Goal: Information Seeking & Learning: Find specific page/section

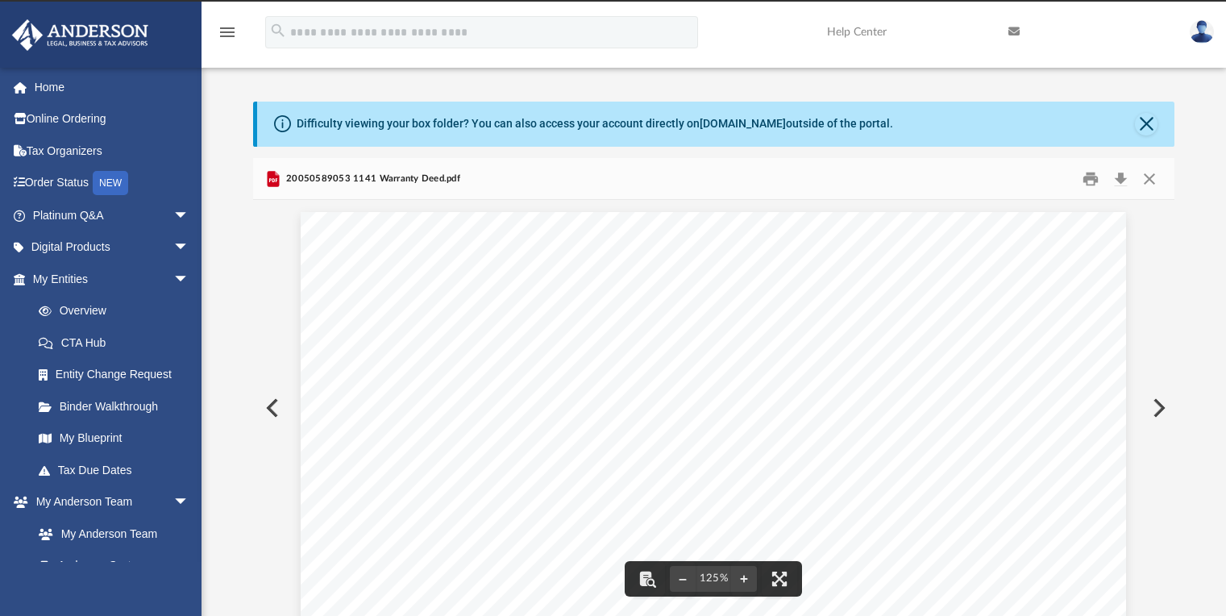
scroll to position [131, 0]
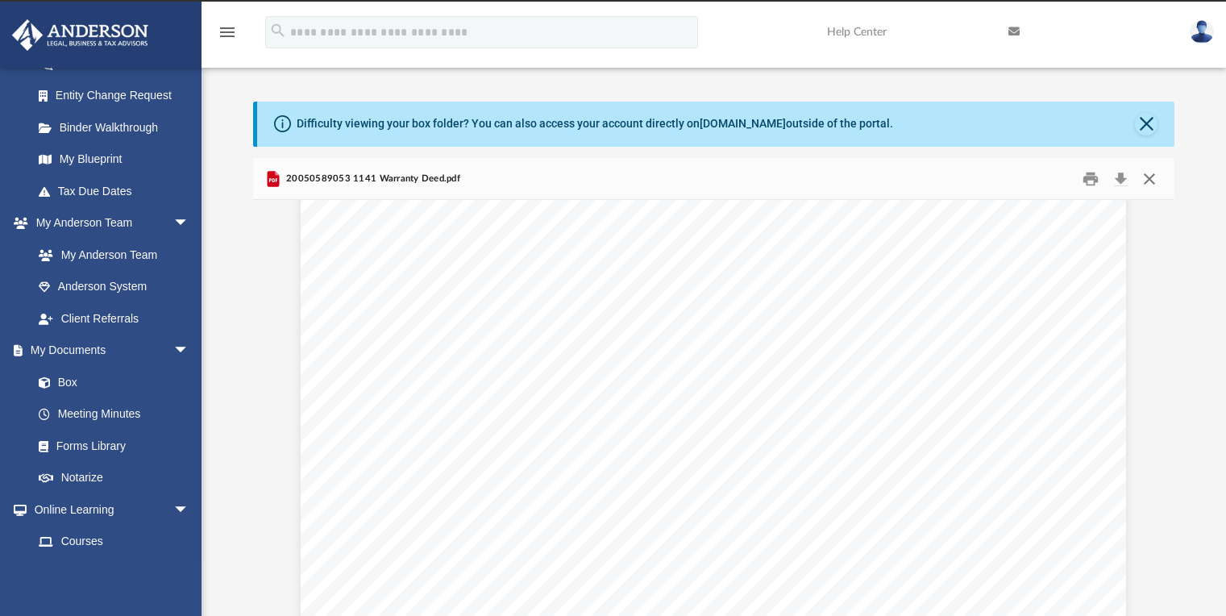
click at [1146, 179] on button "Close" at bounding box center [1149, 178] width 29 height 25
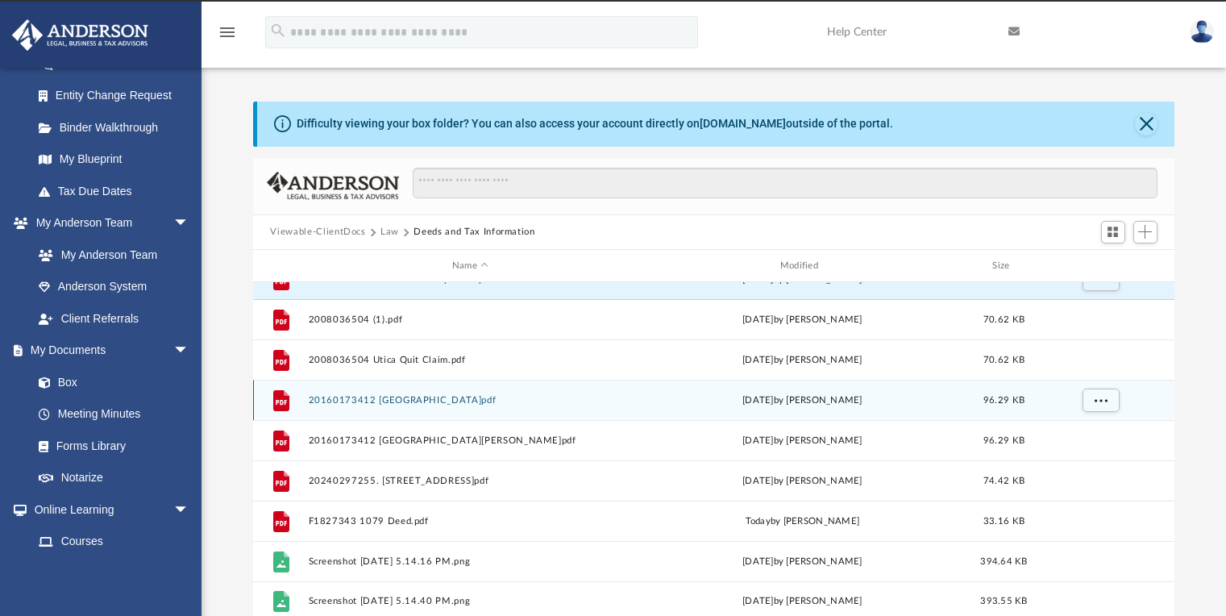
scroll to position [0, 0]
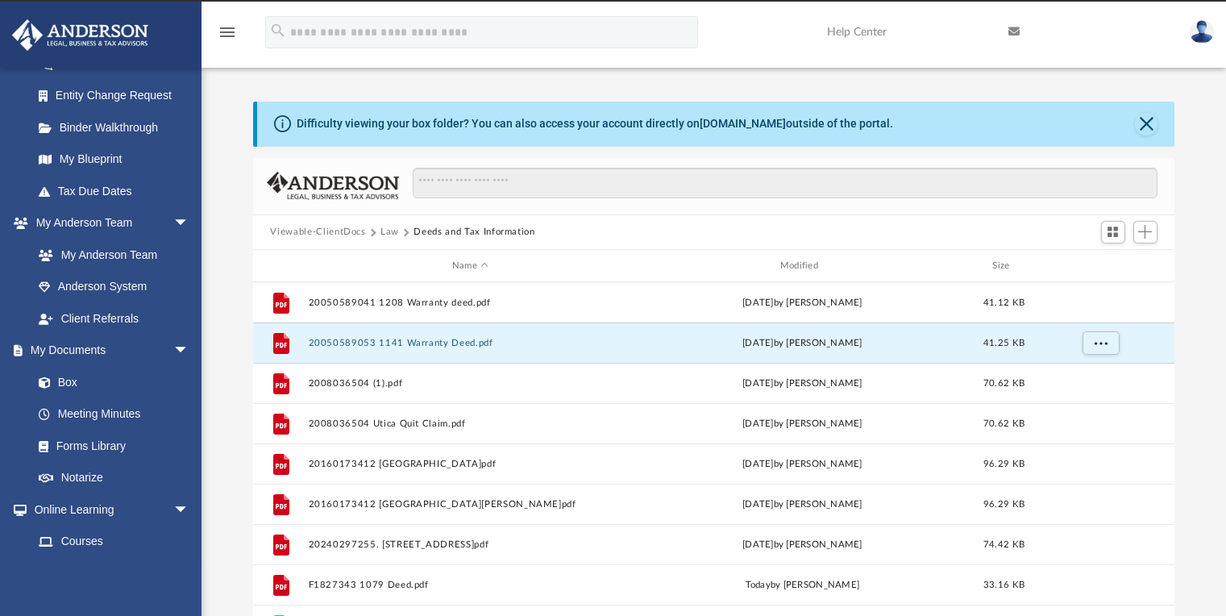
click at [386, 233] on button "Law" at bounding box center [390, 232] width 19 height 15
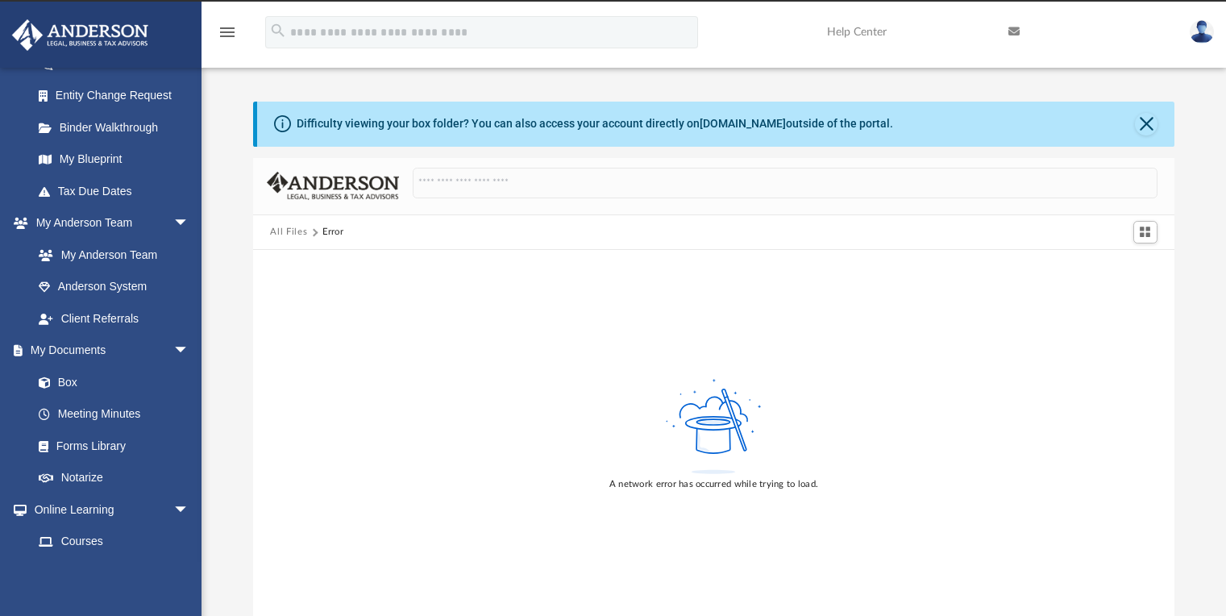
click at [289, 231] on button "All Files" at bounding box center [288, 232] width 37 height 15
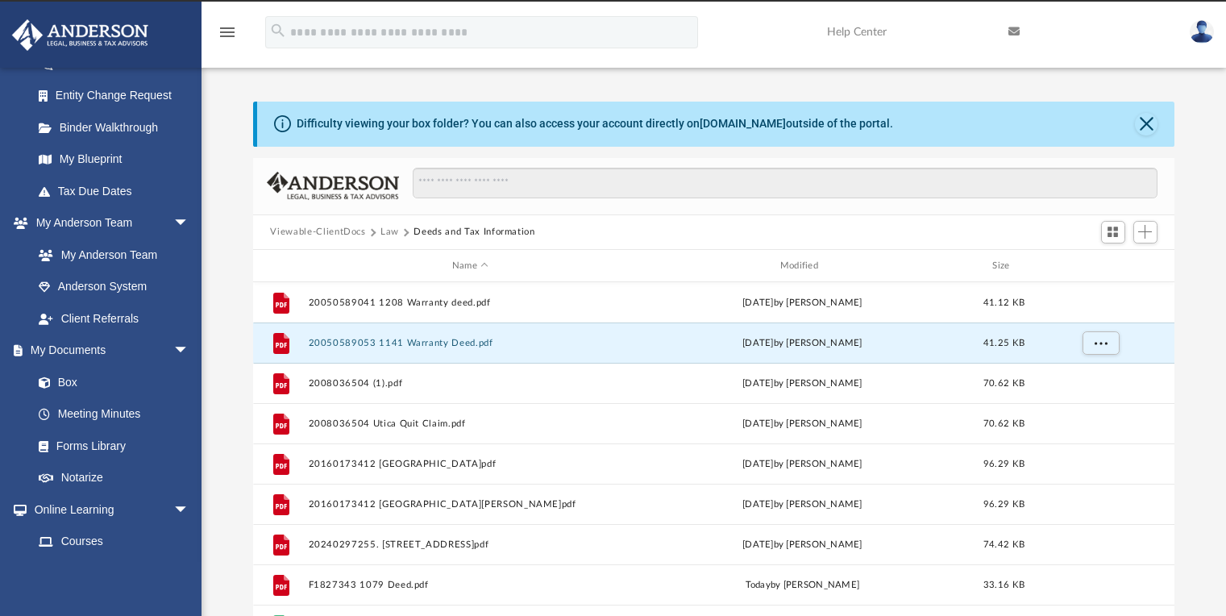
scroll to position [354, 910]
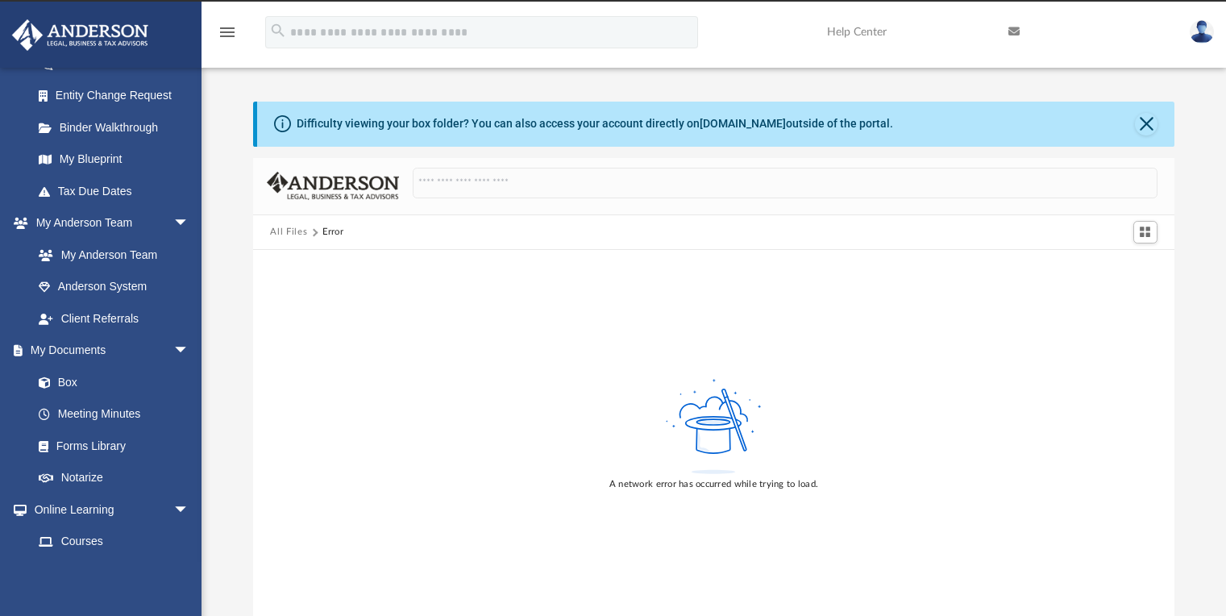
click at [298, 231] on button "All Files" at bounding box center [288, 232] width 37 height 15
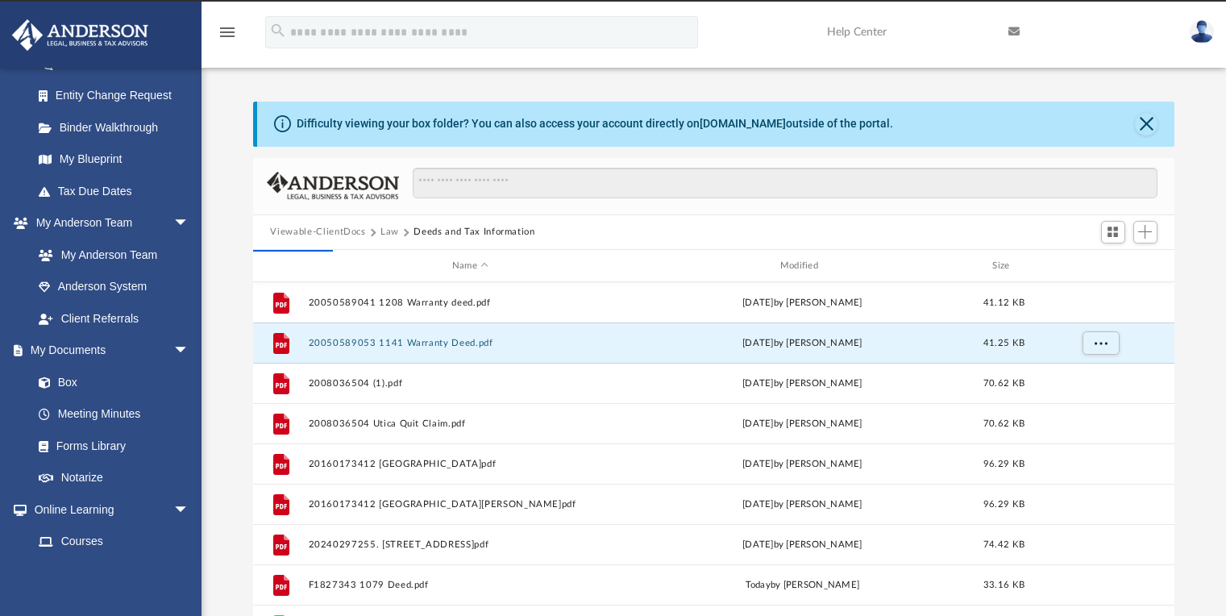
click at [387, 234] on button "Law" at bounding box center [390, 232] width 19 height 15
click at [75, 386] on link "Box" at bounding box center [118, 382] width 191 height 32
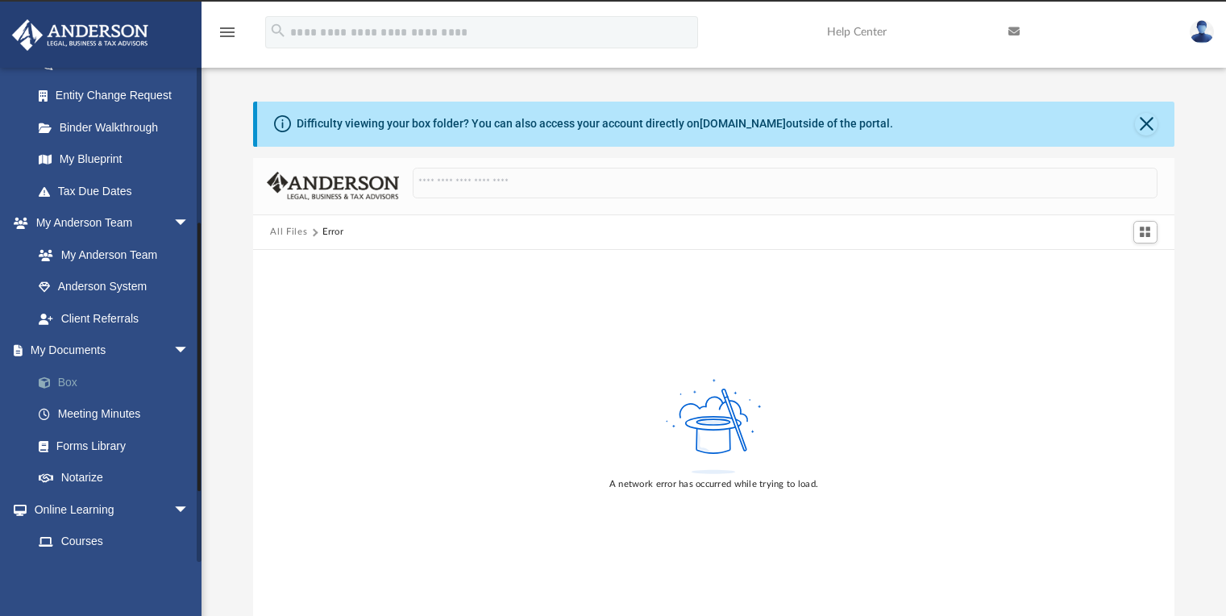
click at [75, 386] on link "Box" at bounding box center [118, 382] width 191 height 32
click at [78, 417] on link "Meeting Minutes" at bounding box center [118, 414] width 191 height 32
click at [81, 448] on link "Forms Library" at bounding box center [118, 446] width 191 height 32
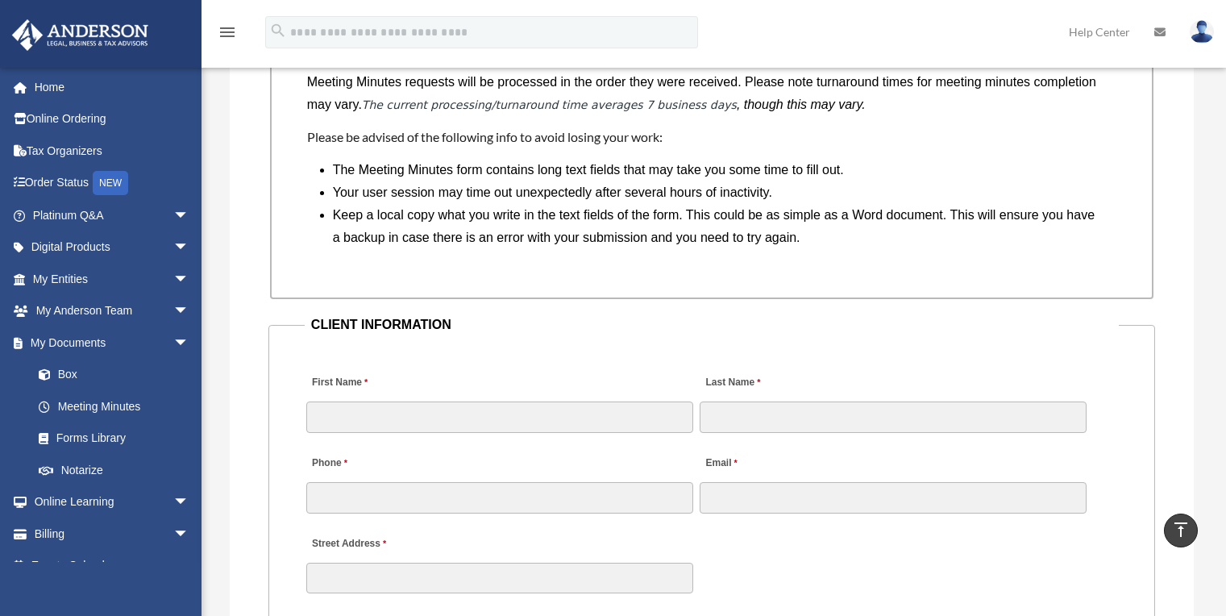
scroll to position [1410, 0]
click at [76, 379] on link "Box" at bounding box center [118, 375] width 191 height 32
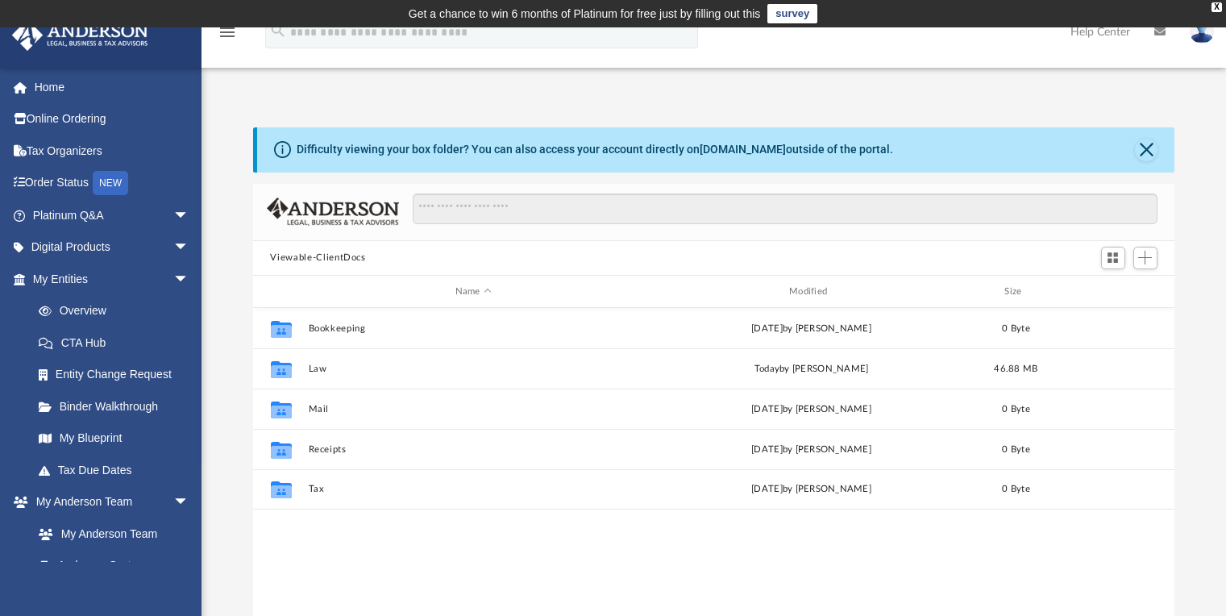
scroll to position [354, 910]
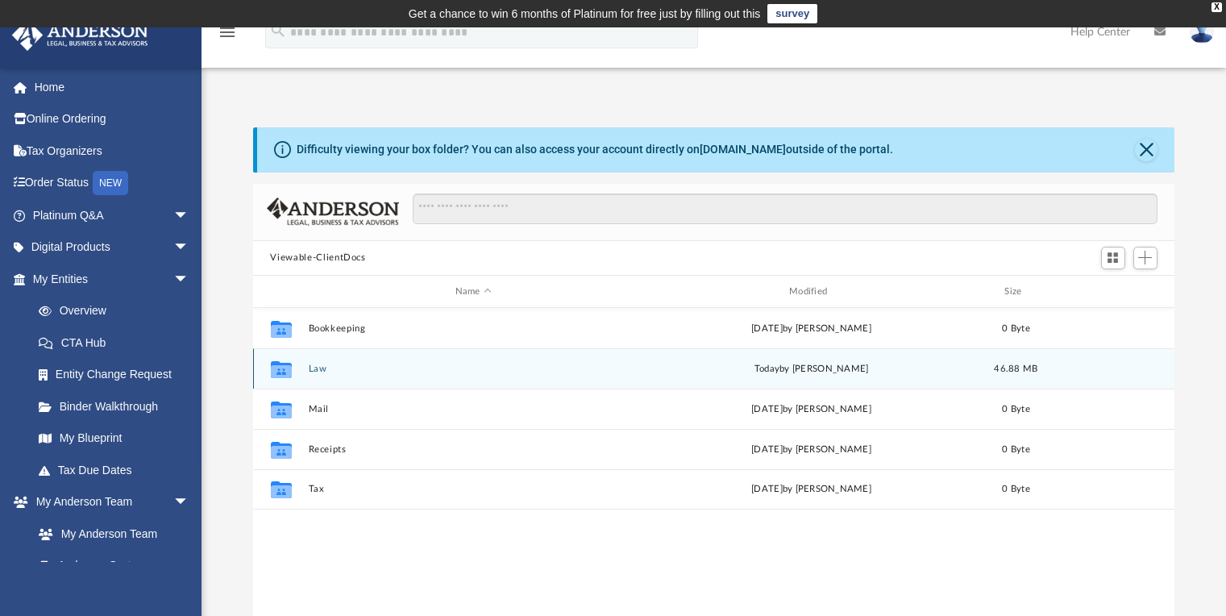
click at [320, 372] on button "Law" at bounding box center [473, 369] width 331 height 10
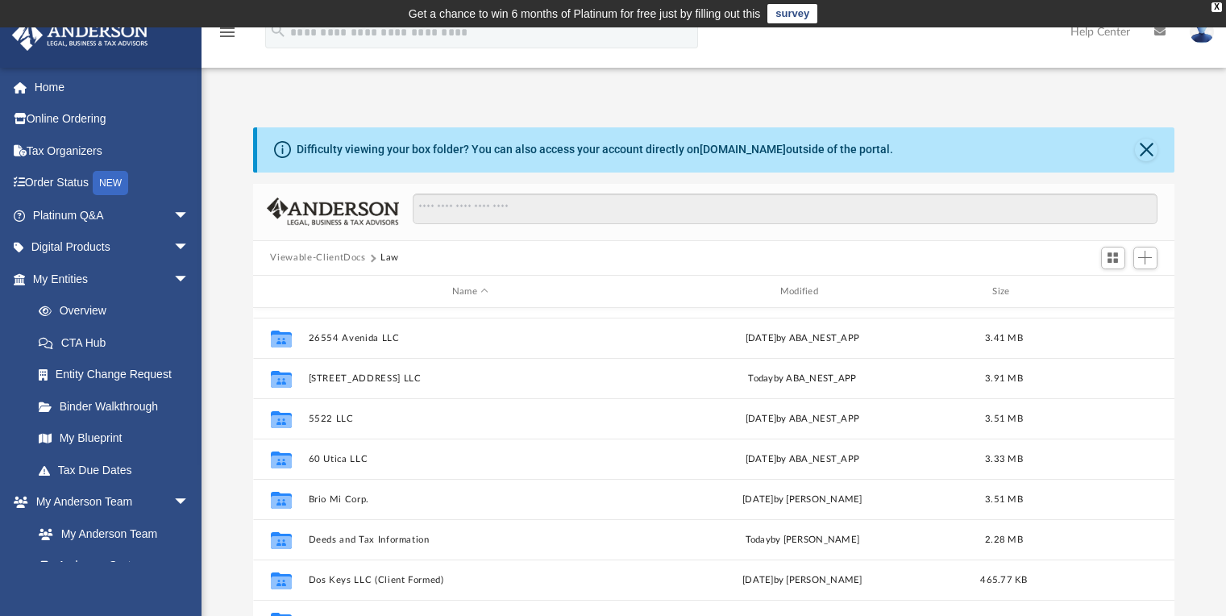
scroll to position [224, 0]
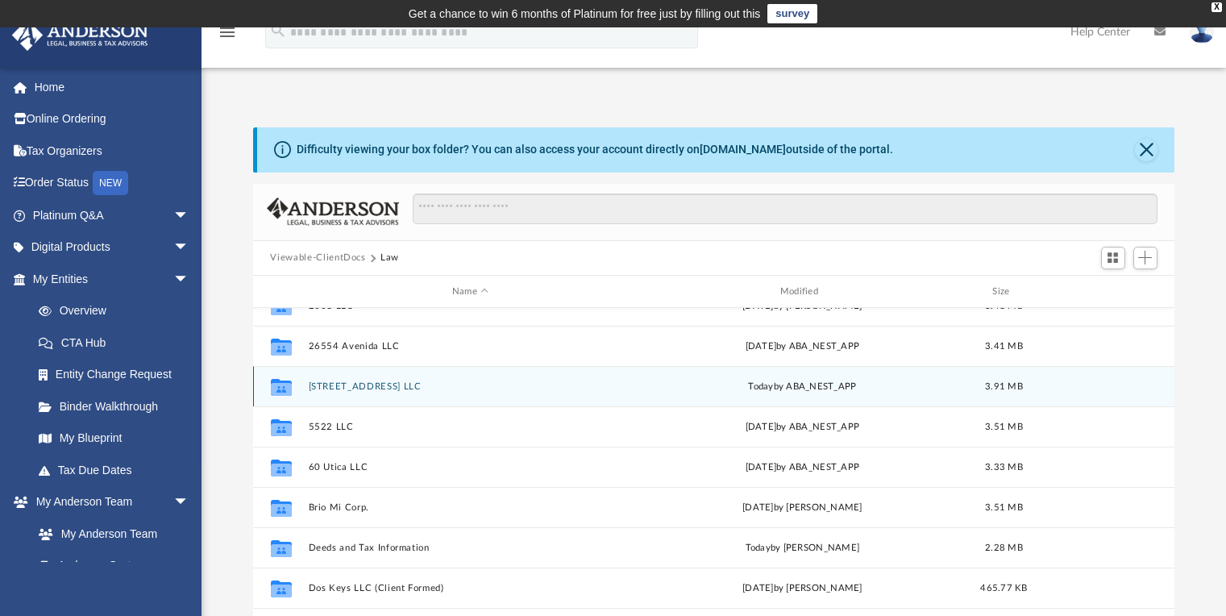
click at [374, 386] on button "[STREET_ADDRESS] LLC" at bounding box center [470, 386] width 325 height 10
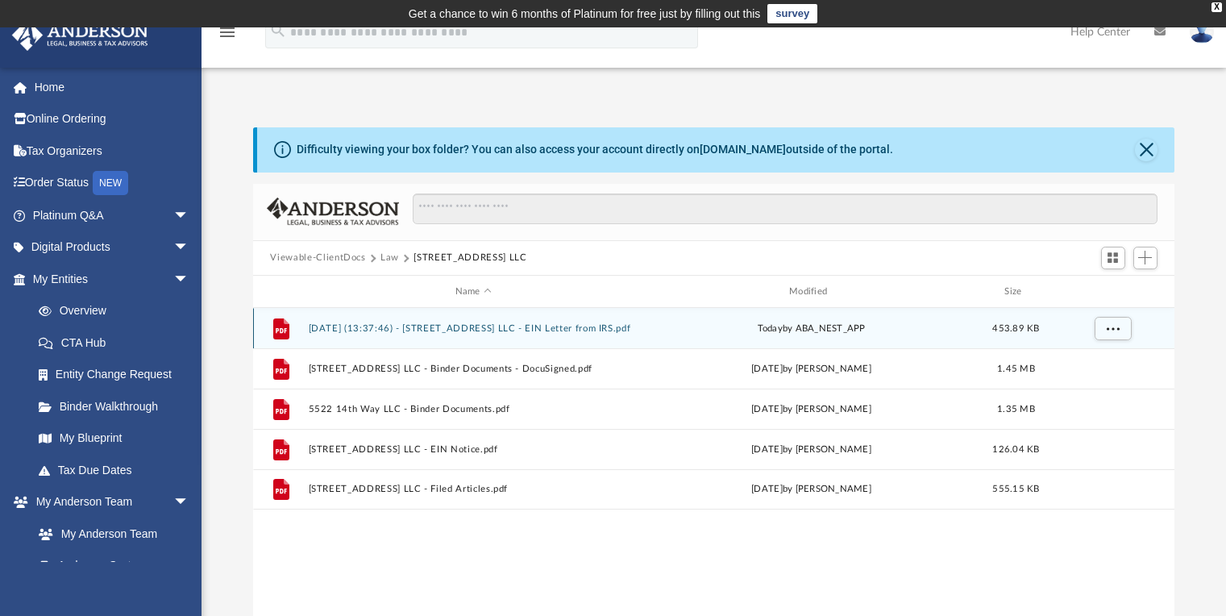
scroll to position [0, 0]
click at [400, 331] on button "[DATE] (13:37:46) - [STREET_ADDRESS] LLC - EIN Letter from IRS.pdf" at bounding box center [473, 328] width 331 height 10
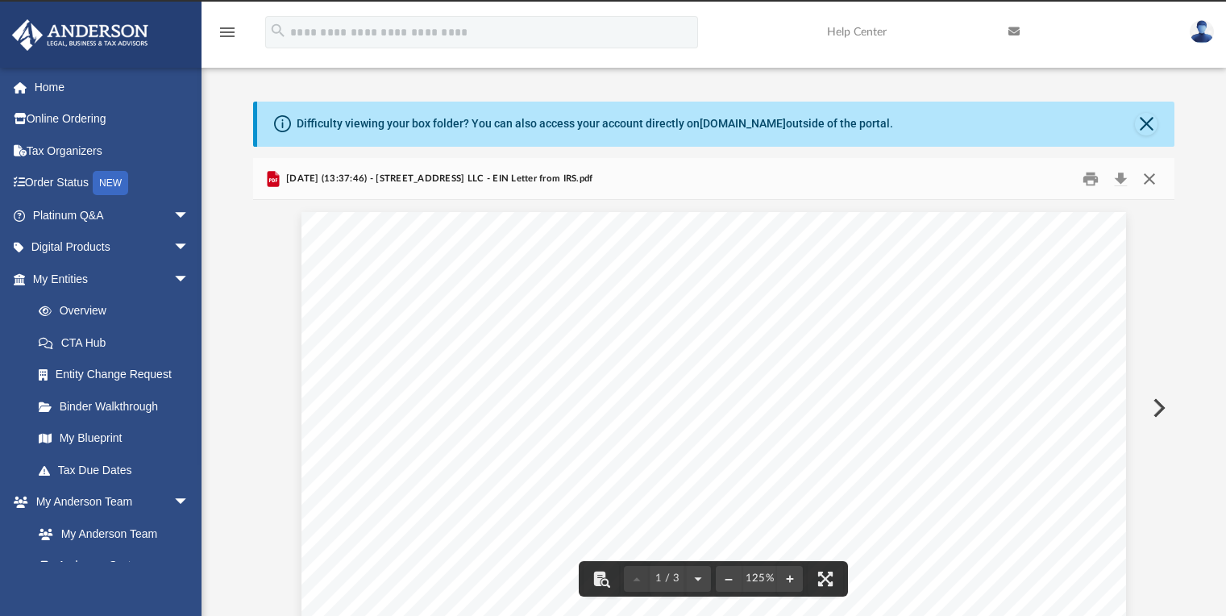
click at [1148, 176] on button "Close" at bounding box center [1149, 178] width 29 height 25
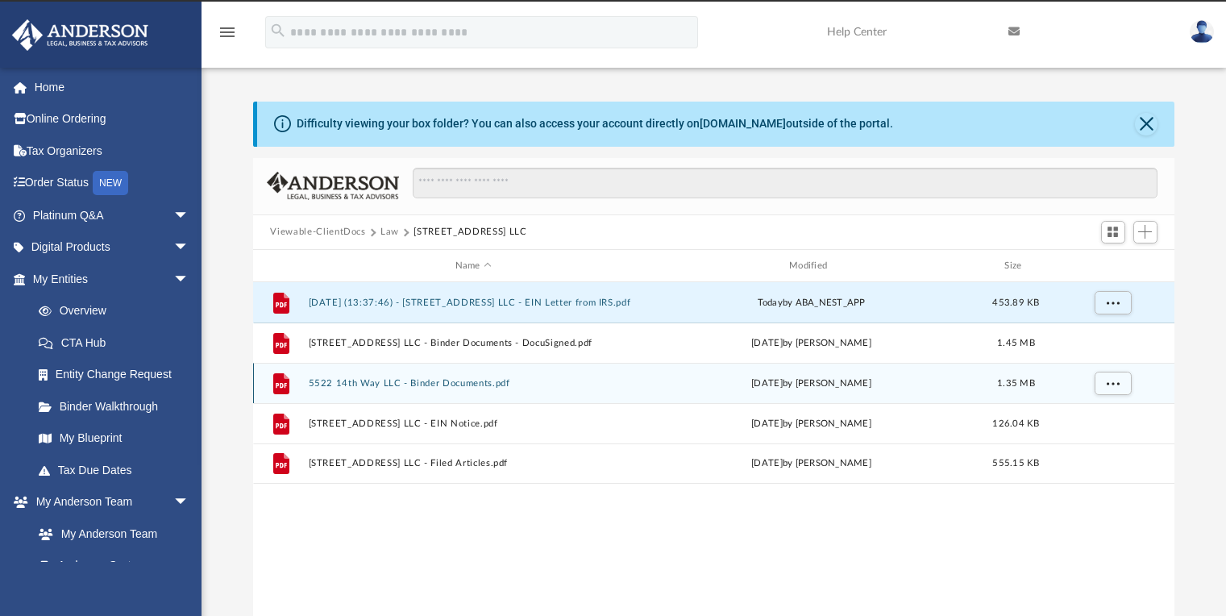
click at [451, 383] on button "5522 14th Way LLC - Binder Documents.pdf" at bounding box center [473, 383] width 331 height 10
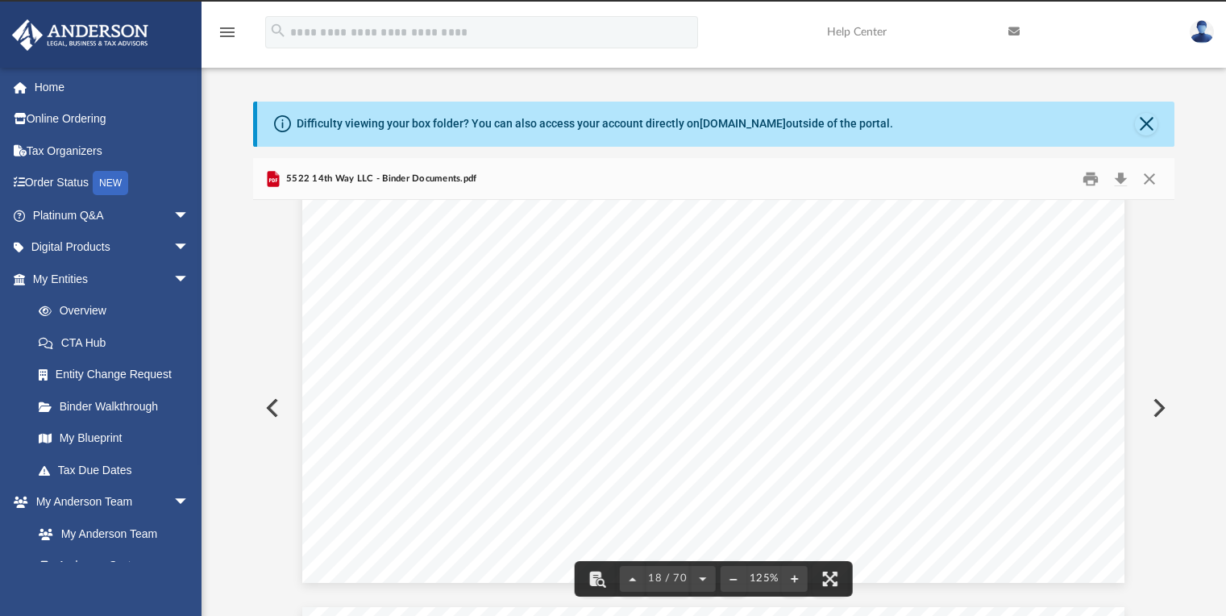
scroll to position [19185, 0]
click at [1148, 179] on button "Close" at bounding box center [1149, 178] width 29 height 25
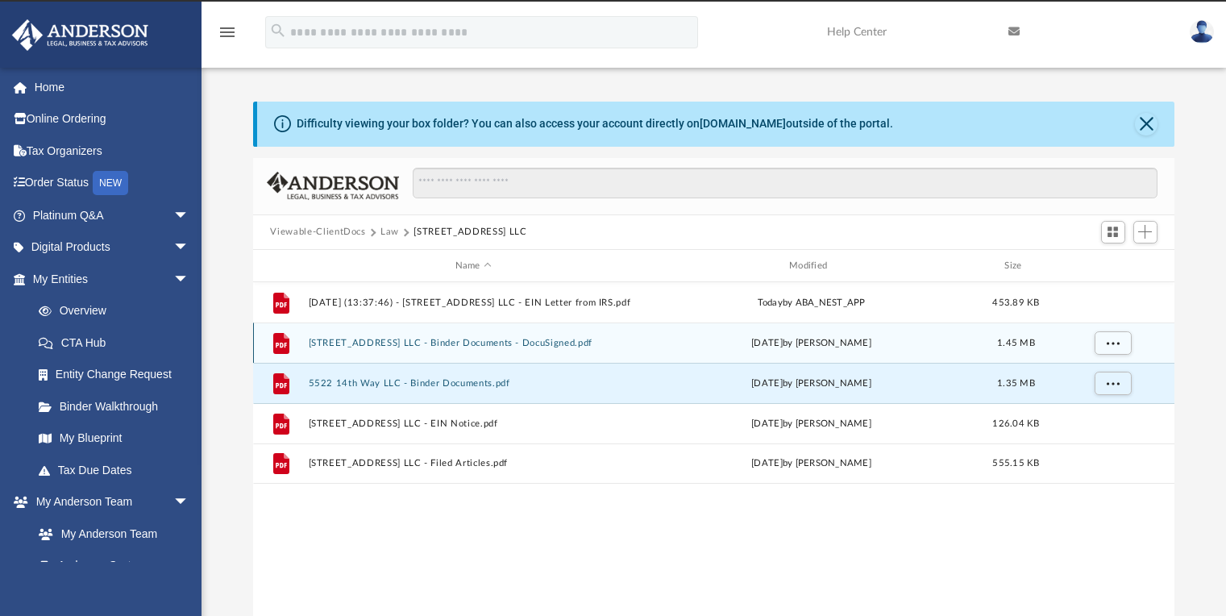
click at [460, 346] on button "[STREET_ADDRESS] LLC - Binder Documents - DocuSigned.pdf" at bounding box center [473, 343] width 331 height 10
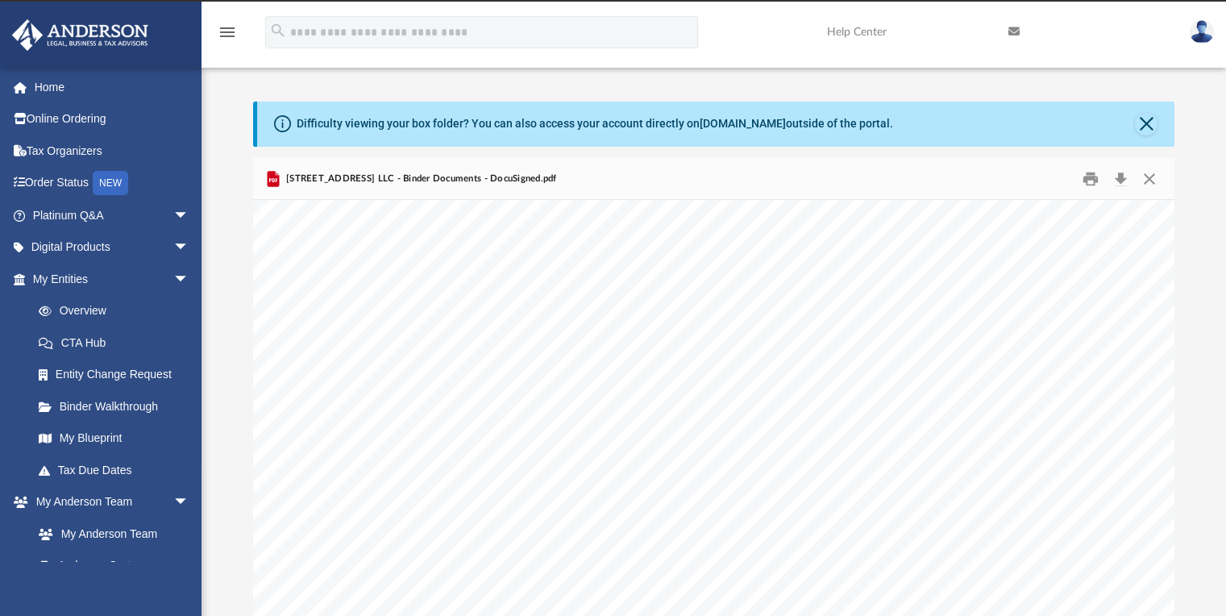
scroll to position [74312, 0]
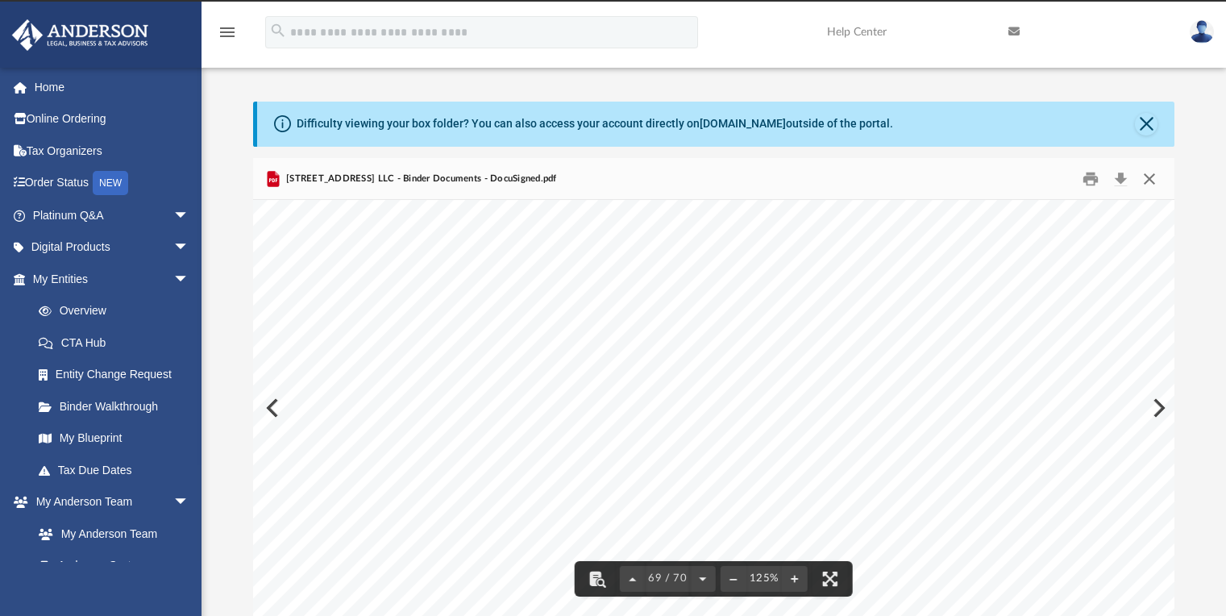
click at [1147, 187] on button "Close" at bounding box center [1149, 178] width 29 height 25
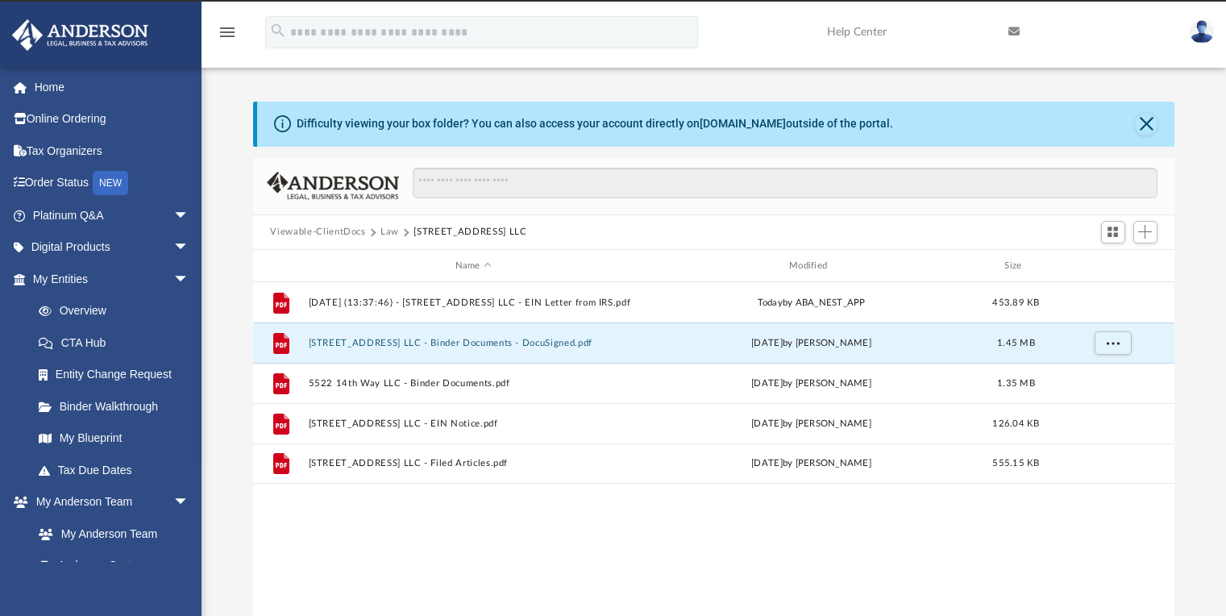
click at [386, 229] on button "Law" at bounding box center [390, 232] width 19 height 15
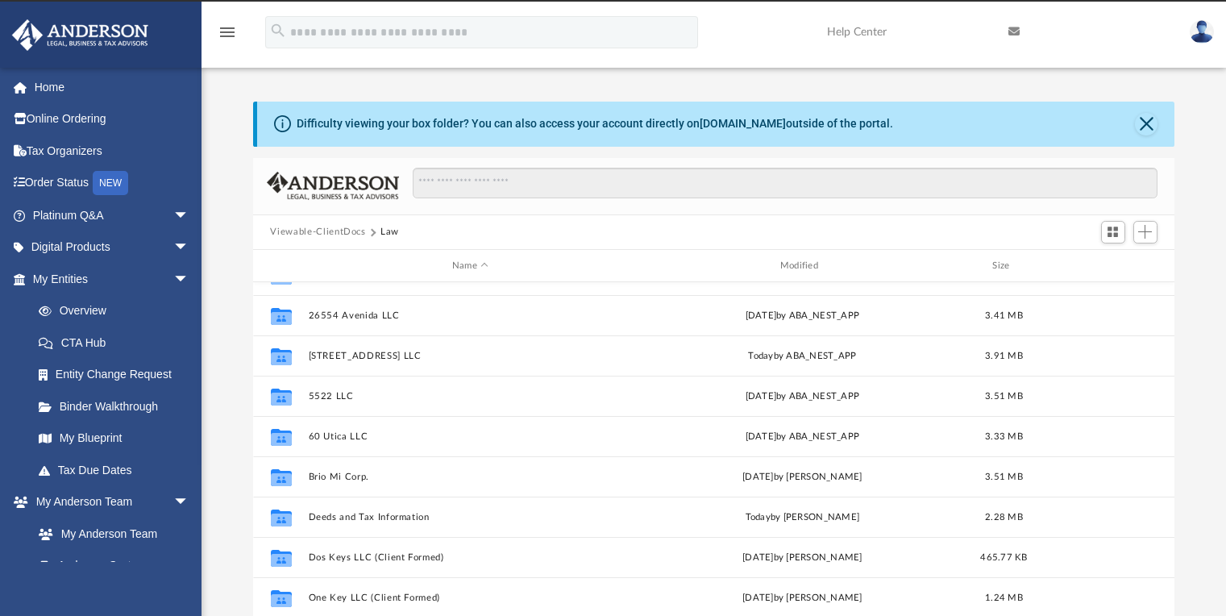
scroll to position [239, 0]
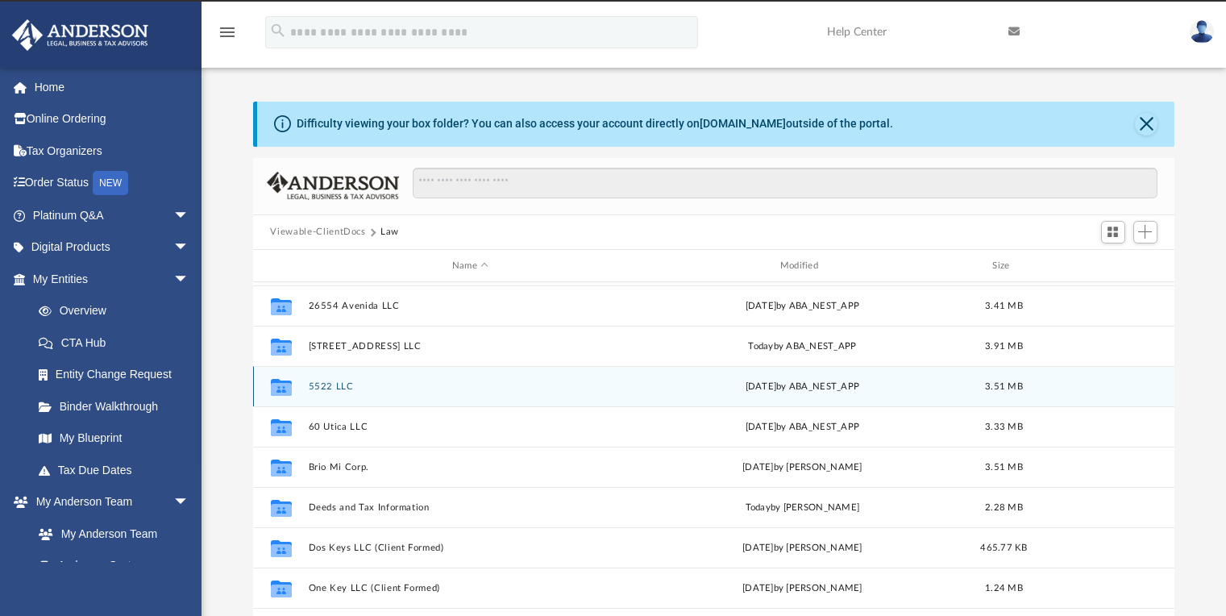
click at [340, 387] on button "5522 LLC" at bounding box center [470, 386] width 325 height 10
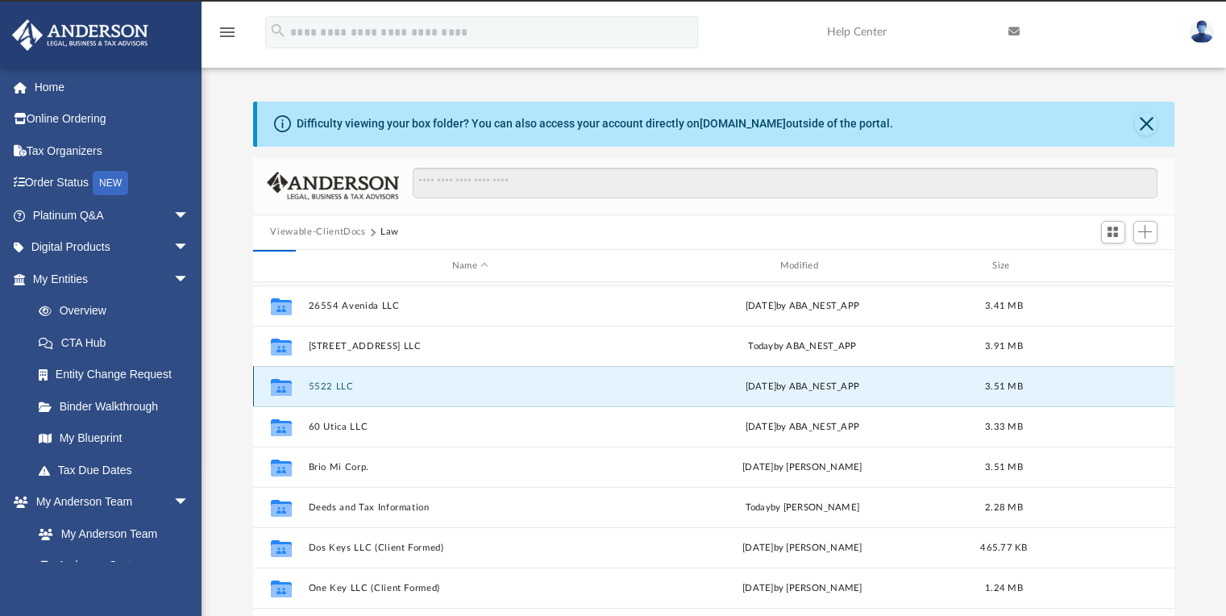
scroll to position [0, 0]
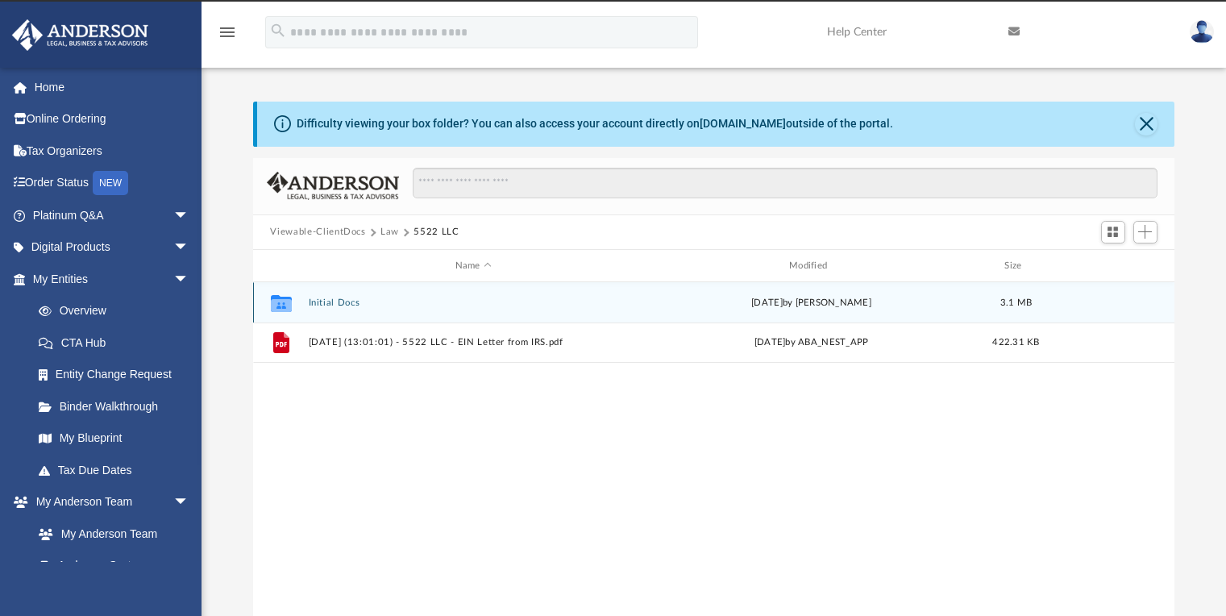
click at [331, 303] on button "Initial Docs" at bounding box center [473, 302] width 331 height 10
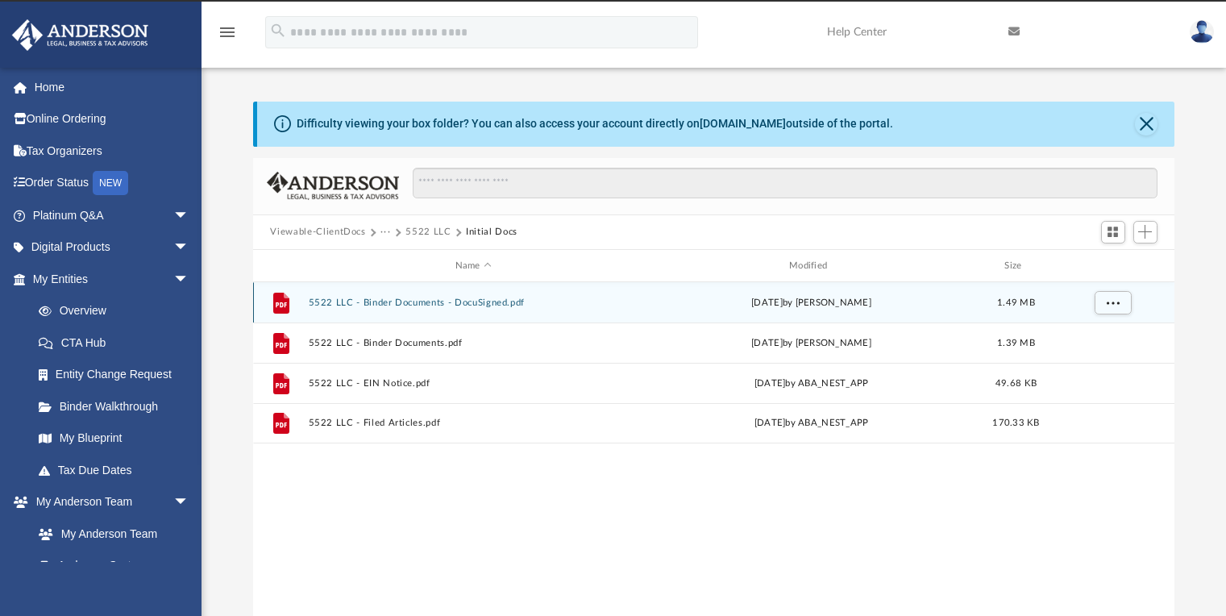
click at [373, 303] on button "5522 LLC - Binder Documents - DocuSigned.pdf" at bounding box center [473, 302] width 331 height 10
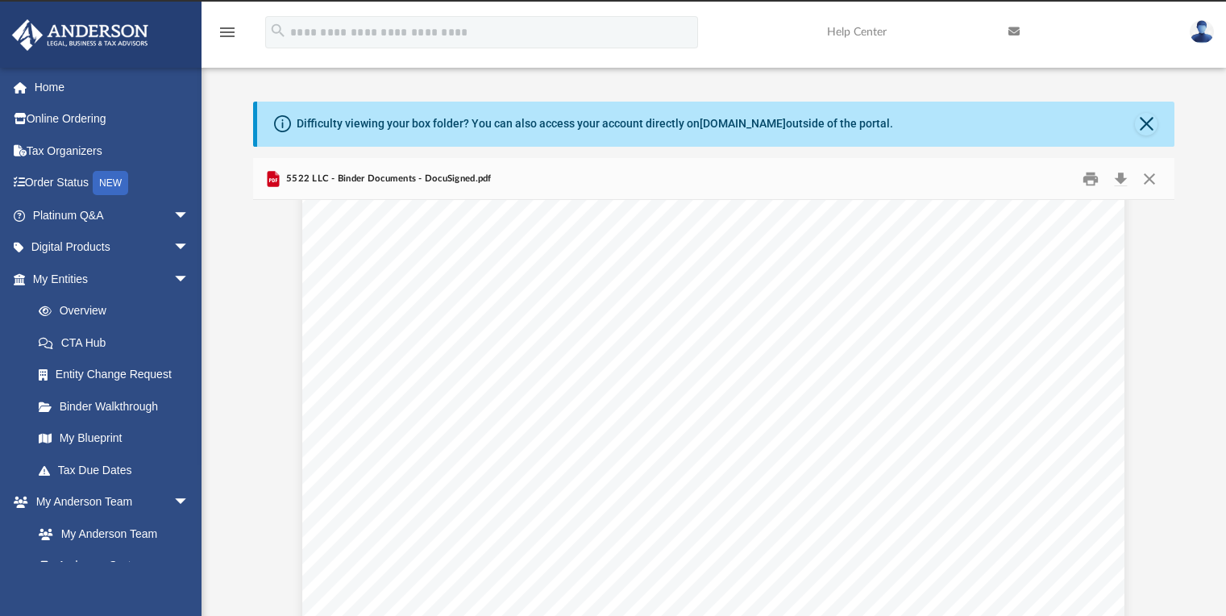
scroll to position [18882, 0]
click at [486, 501] on span "appropriate in connection with the management of the affairs of the Company and…" at bounding box center [725, 509] width 605 height 16
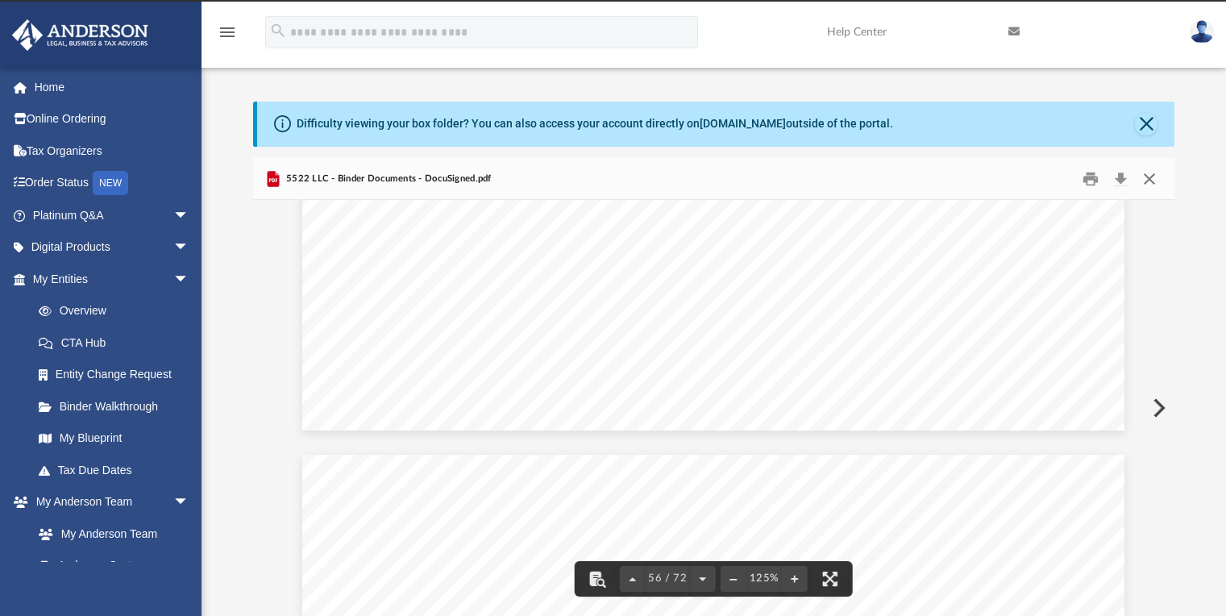
click at [1150, 178] on button "Close" at bounding box center [1149, 178] width 29 height 25
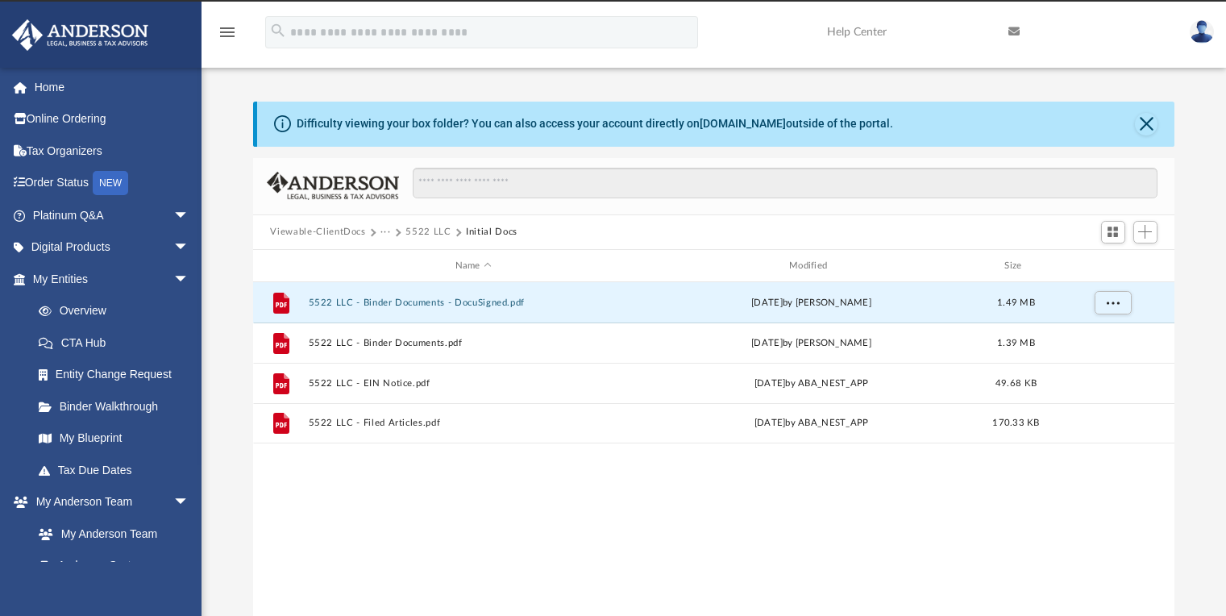
scroll to position [0, 0]
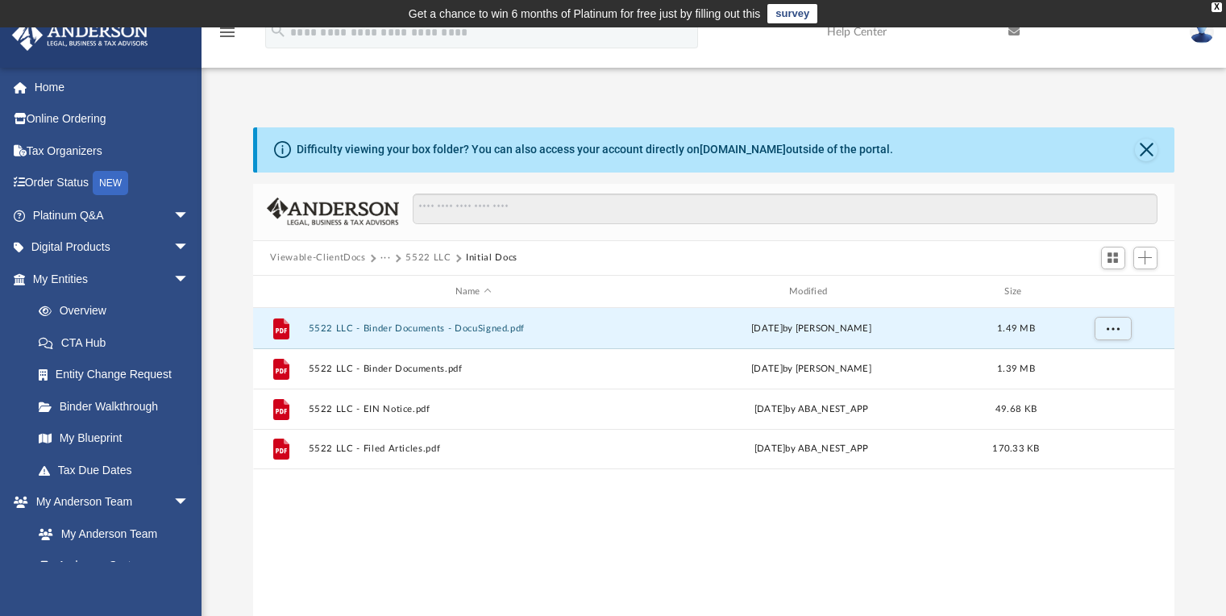
click at [386, 257] on button "···" at bounding box center [386, 258] width 10 height 15
click at [397, 281] on li "Law" at bounding box center [398, 285] width 19 height 17
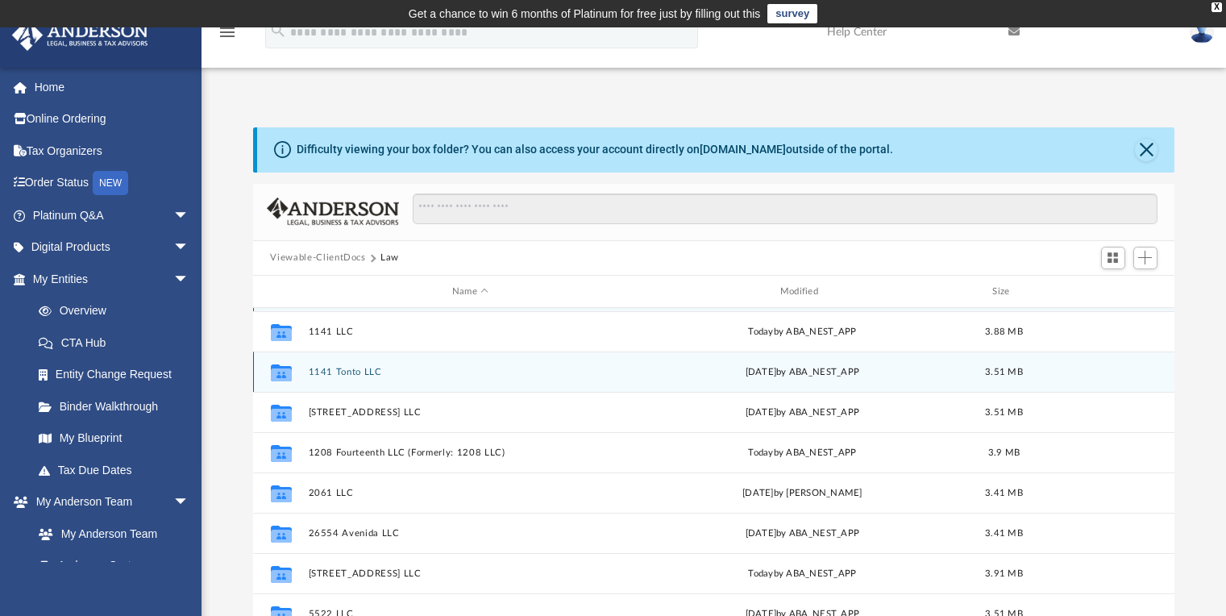
scroll to position [31, 0]
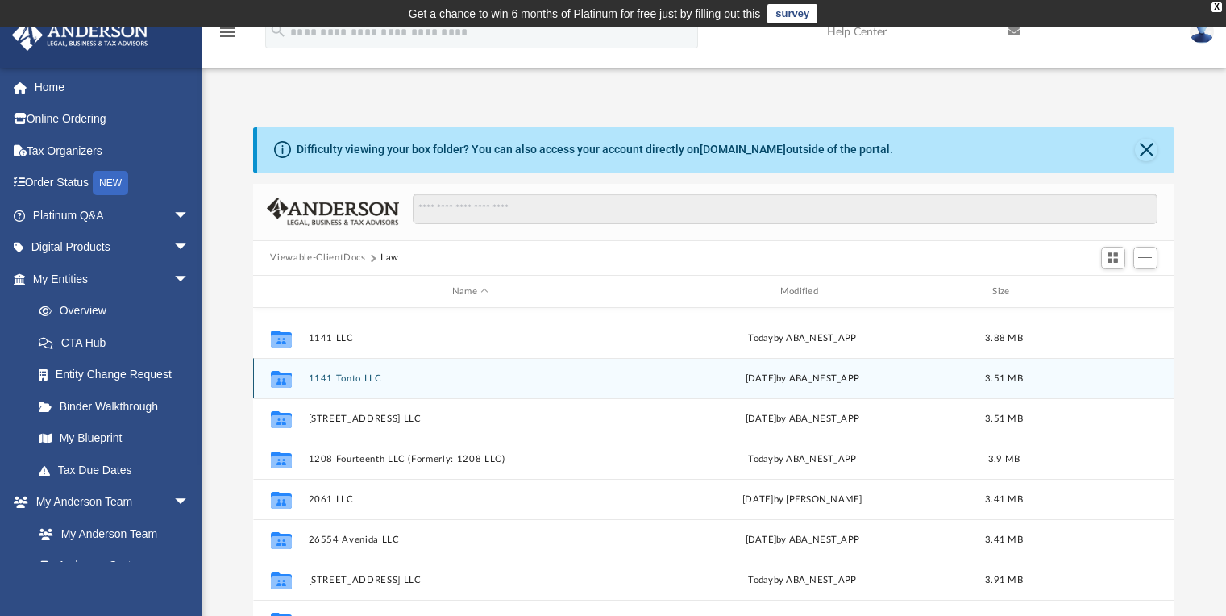
click at [372, 381] on button "1141 Tonto LLC" at bounding box center [470, 378] width 325 height 10
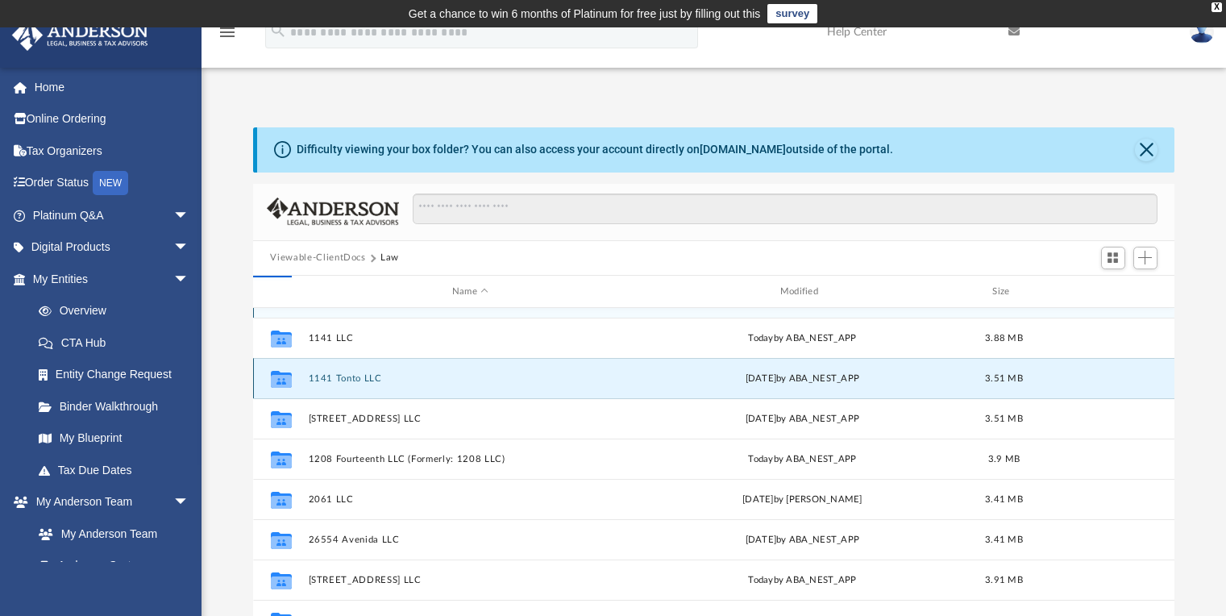
scroll to position [0, 0]
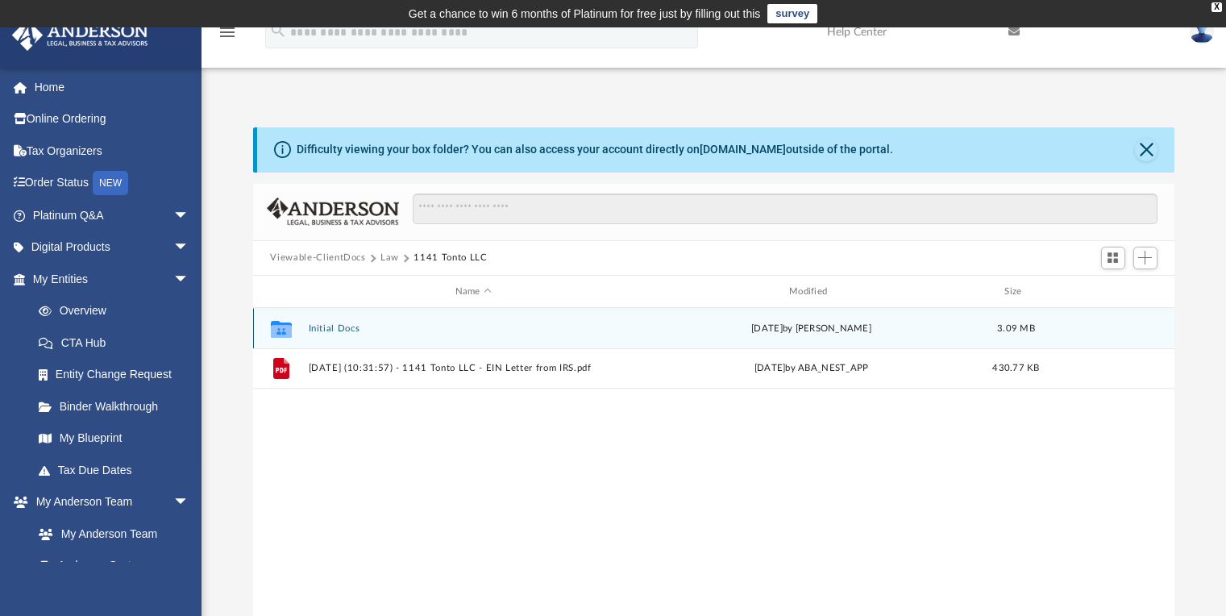
click at [337, 327] on button "Initial Docs" at bounding box center [473, 328] width 331 height 10
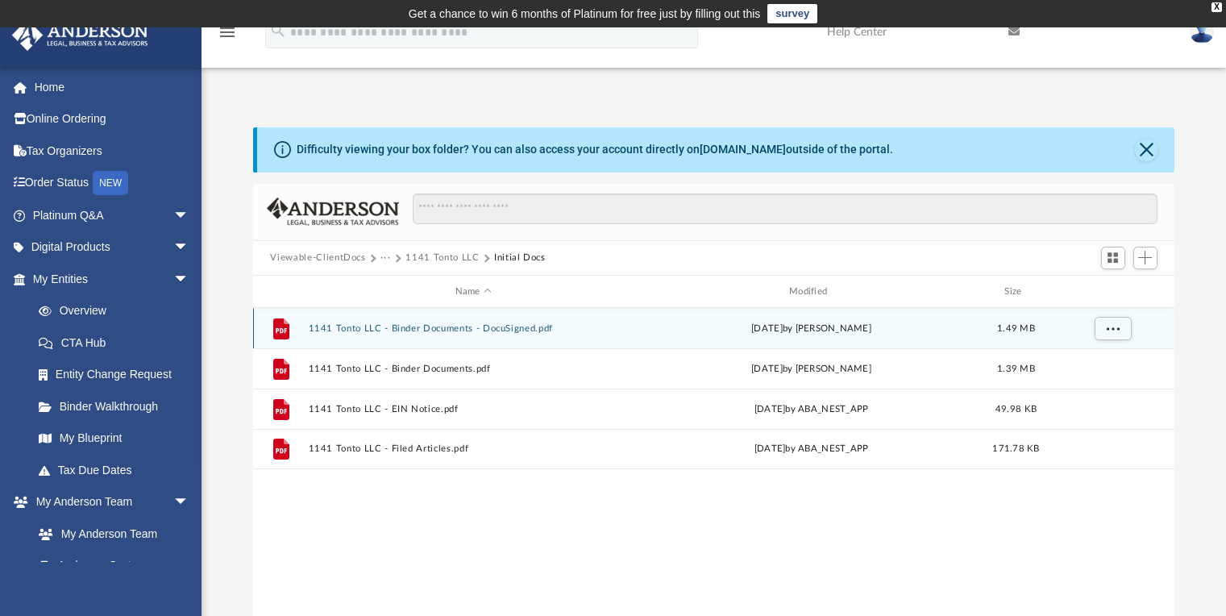
click at [347, 330] on button "1141 Tonto LLC - Binder Documents - DocuSigned.pdf" at bounding box center [473, 328] width 331 height 10
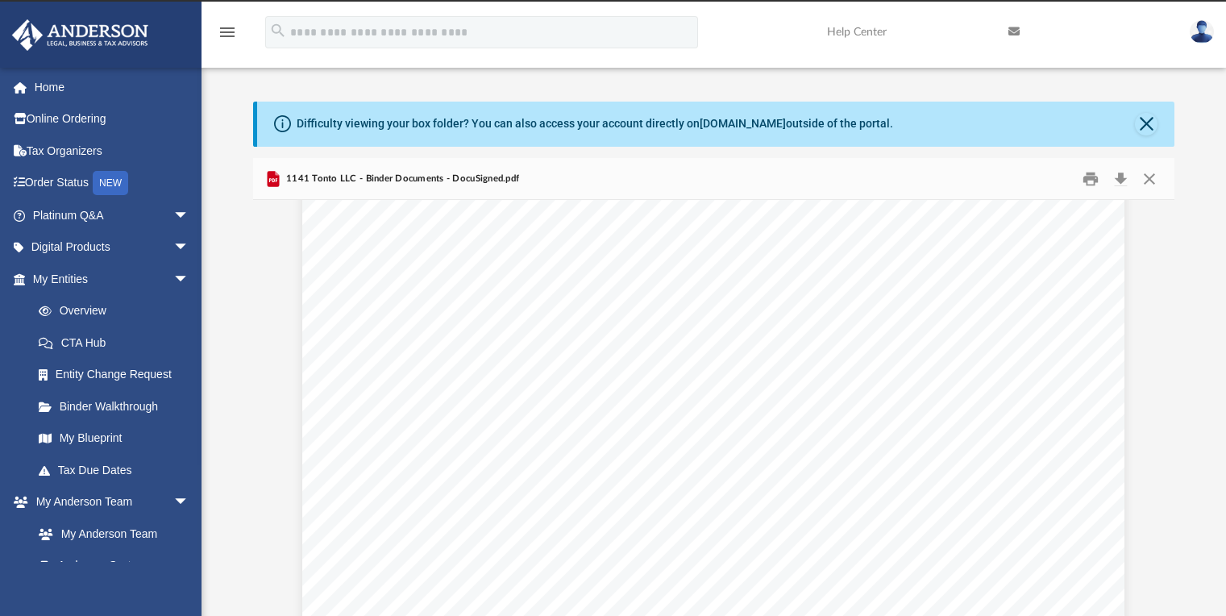
scroll to position [17484, 0]
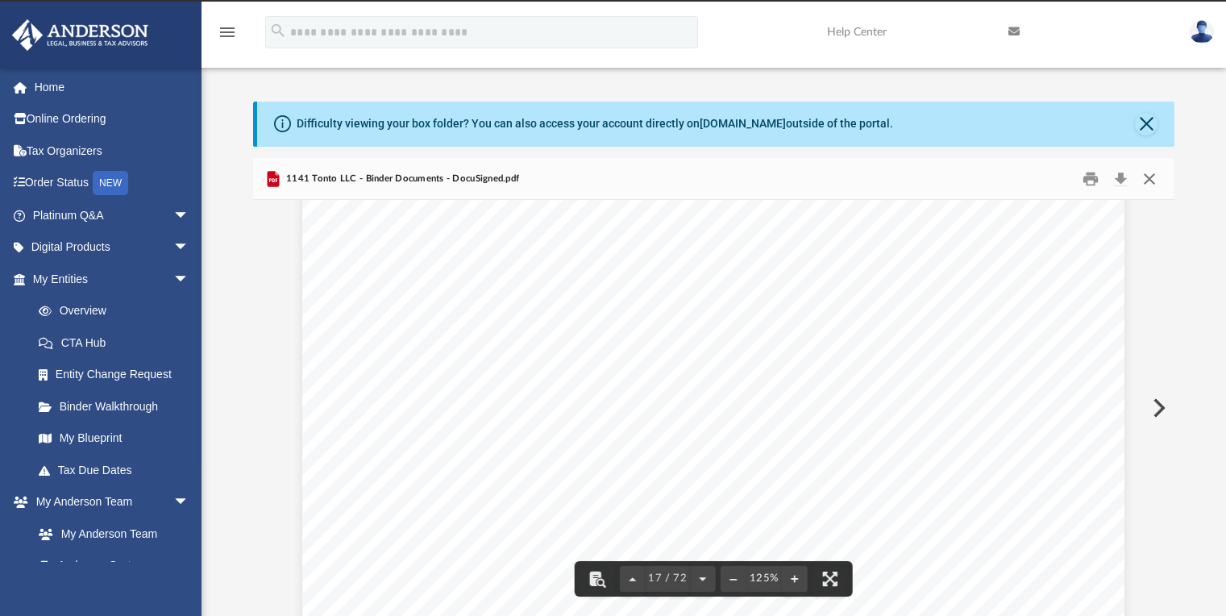
click at [1148, 180] on button "Close" at bounding box center [1149, 178] width 29 height 25
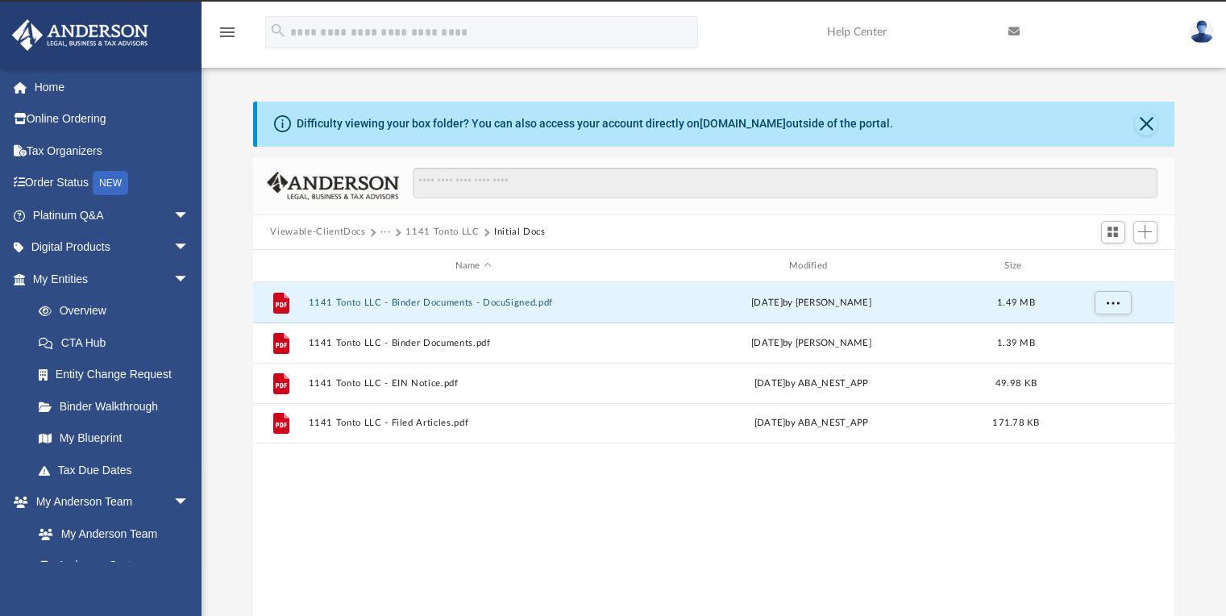
click at [382, 233] on button "···" at bounding box center [386, 232] width 10 height 15
click at [393, 253] on li "Law" at bounding box center [398, 260] width 19 height 17
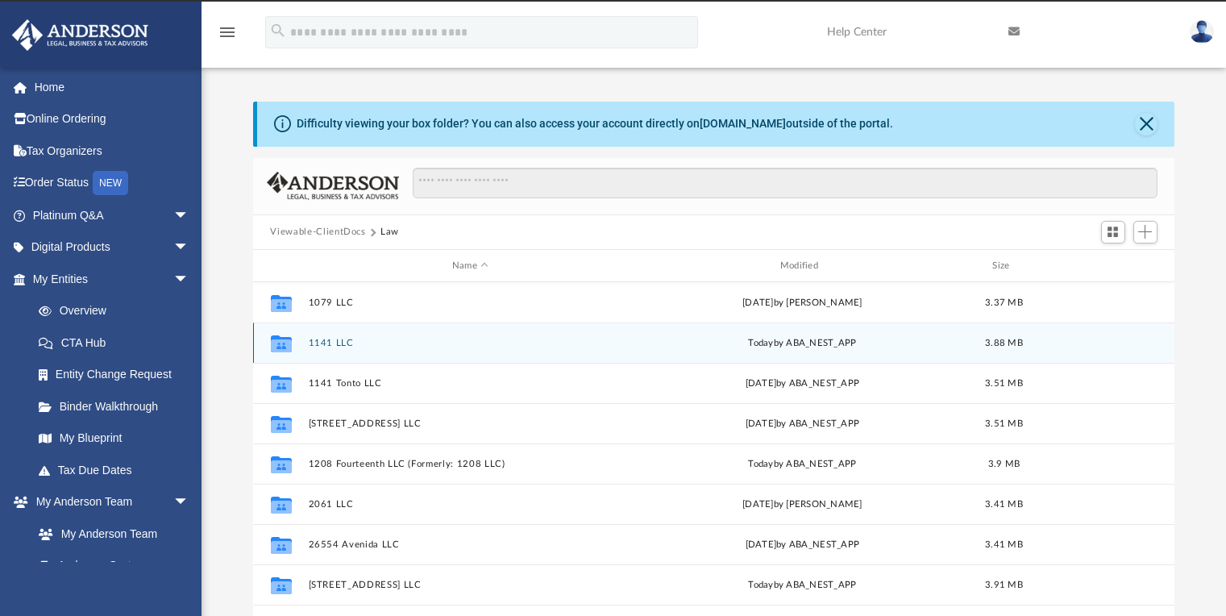
click at [351, 342] on button "1141 LLC" at bounding box center [470, 343] width 325 height 10
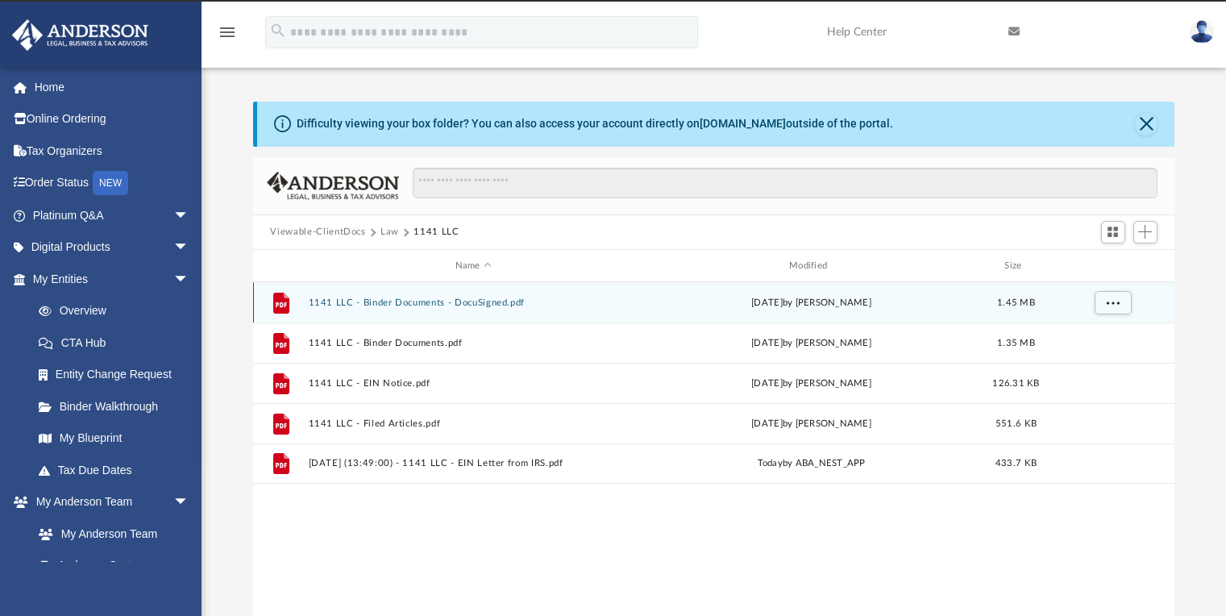
click at [399, 307] on div "File 1141 LLC - Binder Documents - DocuSigned.pdf [DATE] by [PERSON_NAME] 1.45 …" at bounding box center [714, 302] width 922 height 40
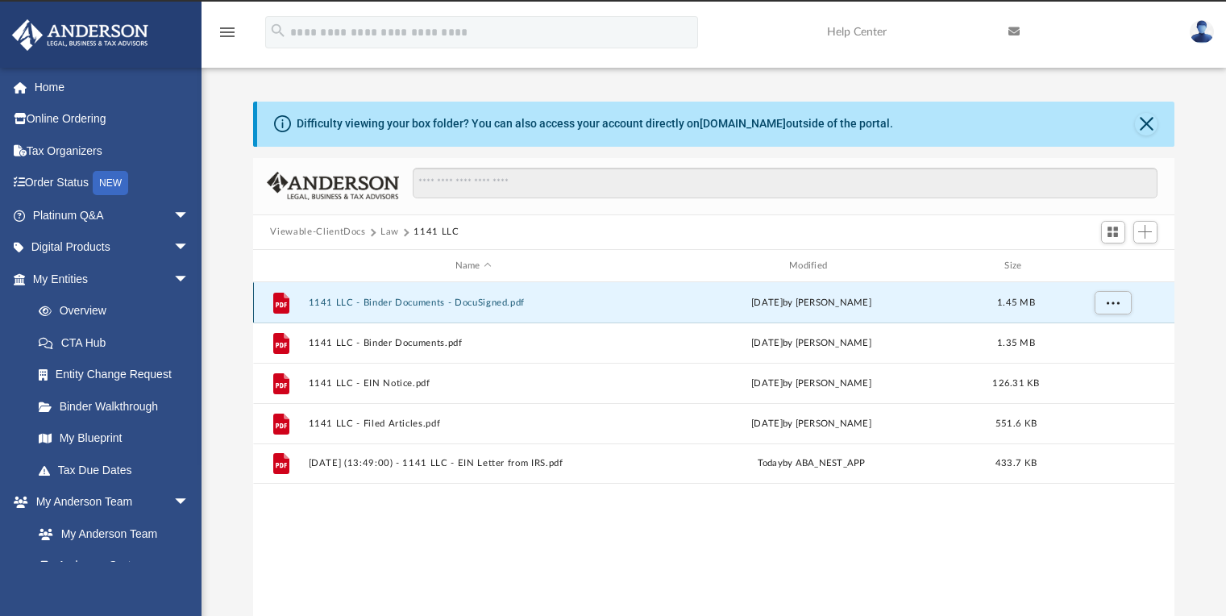
click at [399, 302] on button "1141 LLC - Binder Documents - DocuSigned.pdf" at bounding box center [473, 302] width 331 height 10
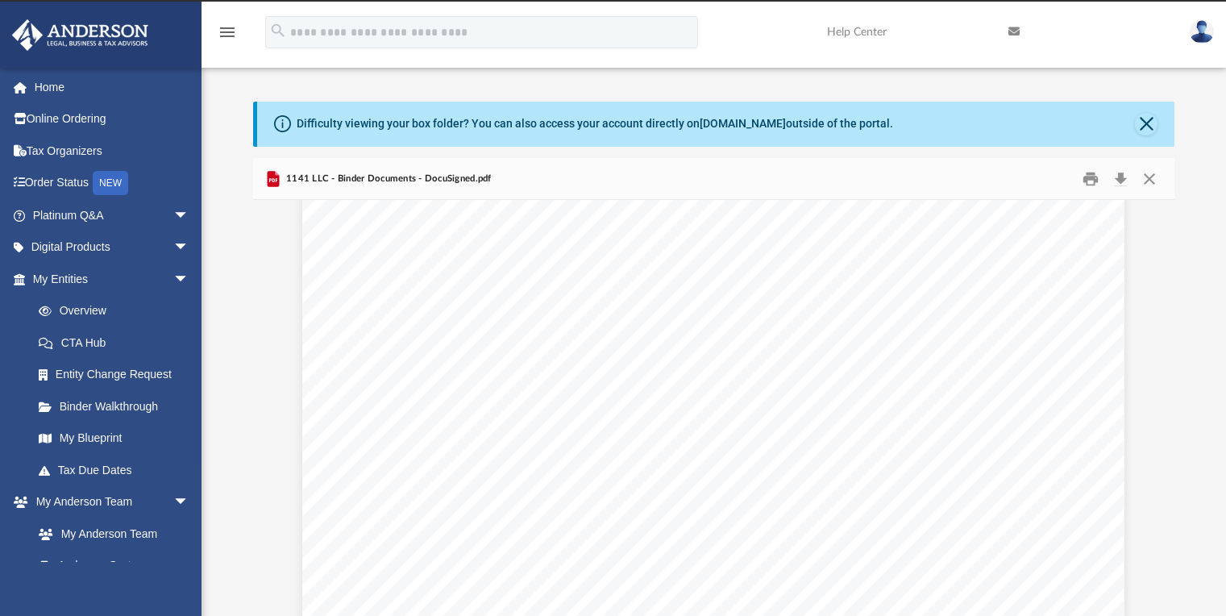
scroll to position [19866, 0]
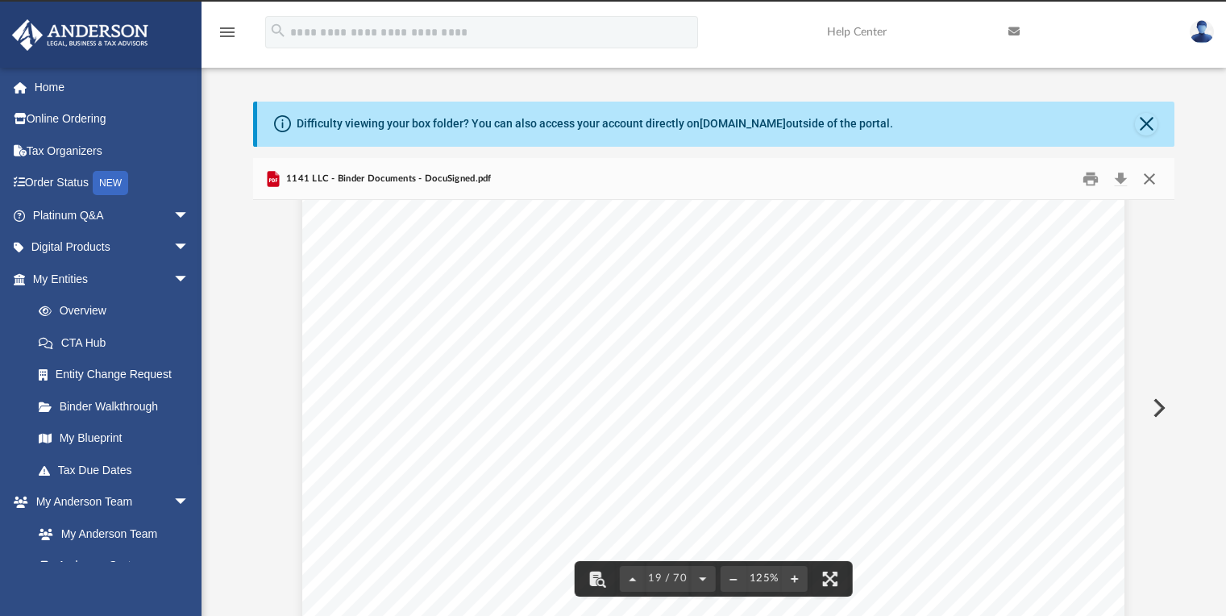
click at [1151, 177] on button "Close" at bounding box center [1149, 178] width 29 height 25
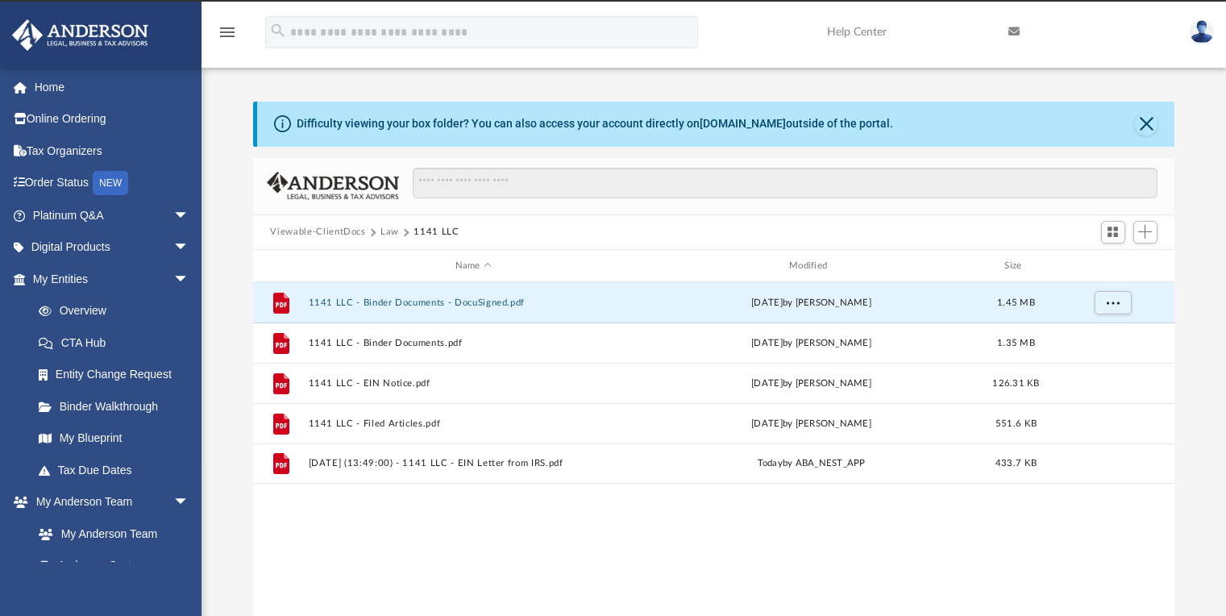
click at [387, 235] on button "Law" at bounding box center [390, 232] width 19 height 15
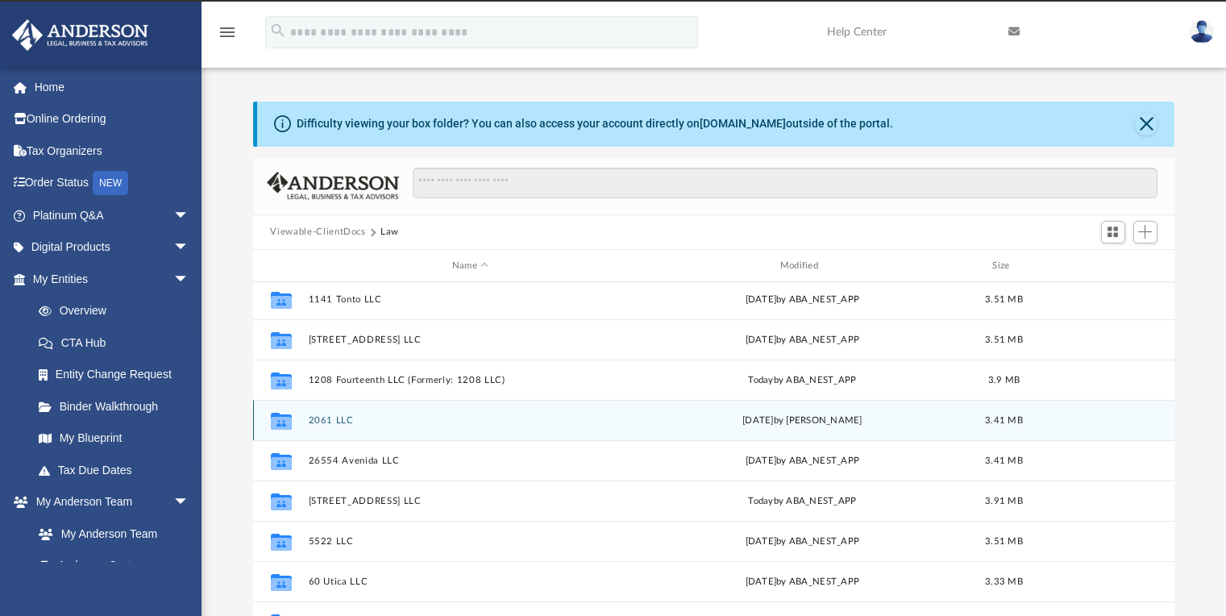
scroll to position [85, 0]
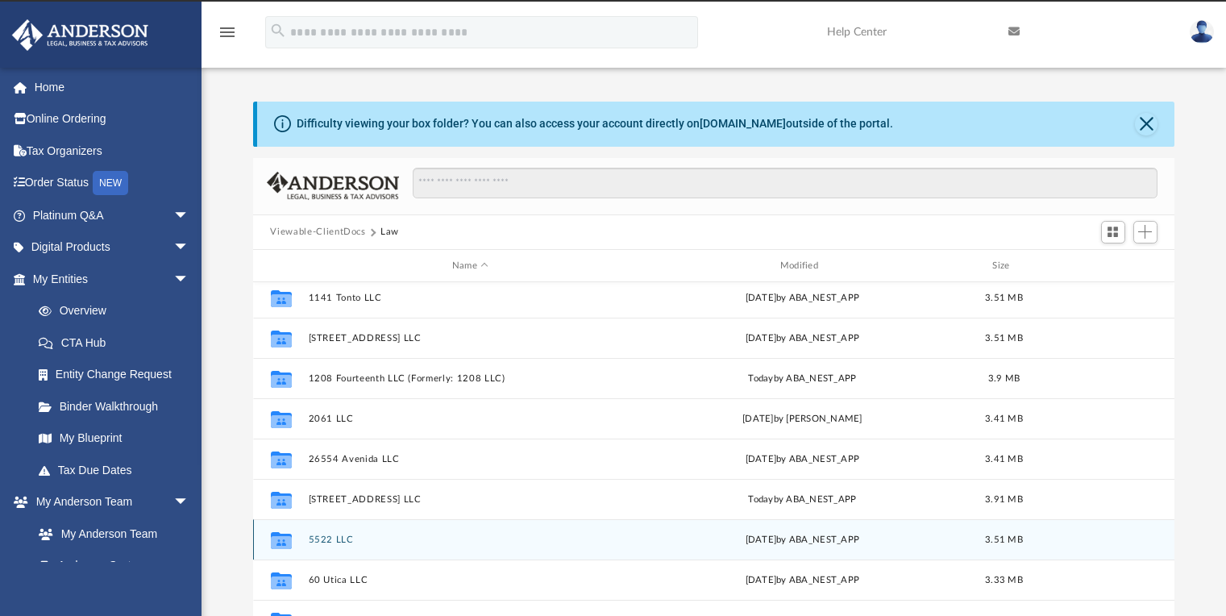
click at [341, 539] on button "5522 LLC" at bounding box center [470, 539] width 325 height 10
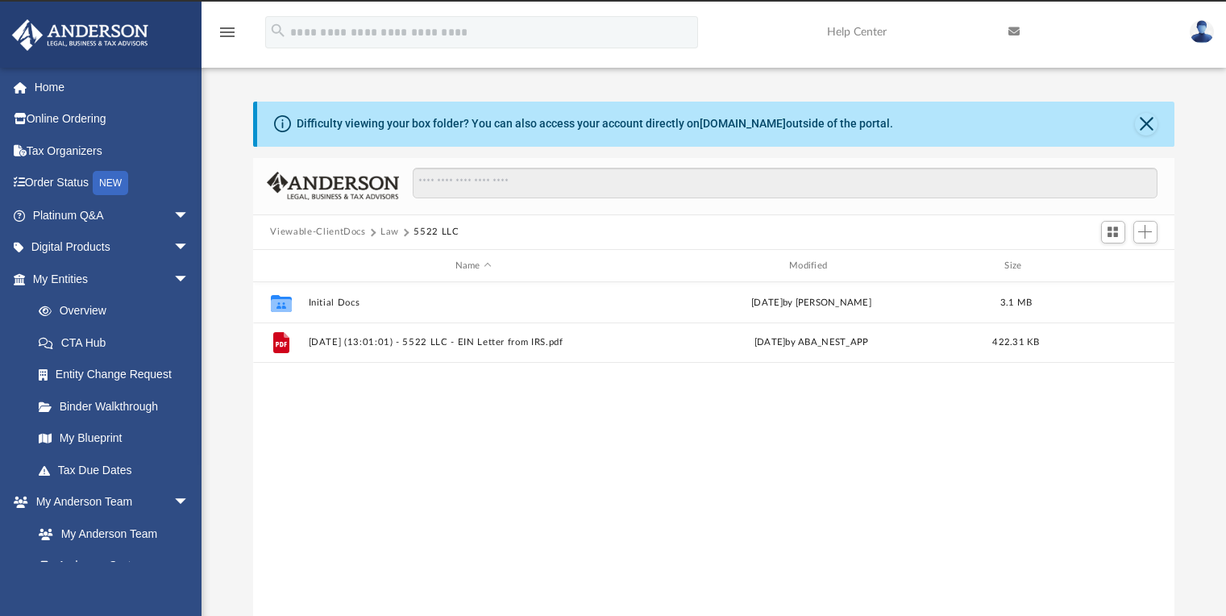
scroll to position [0, 0]
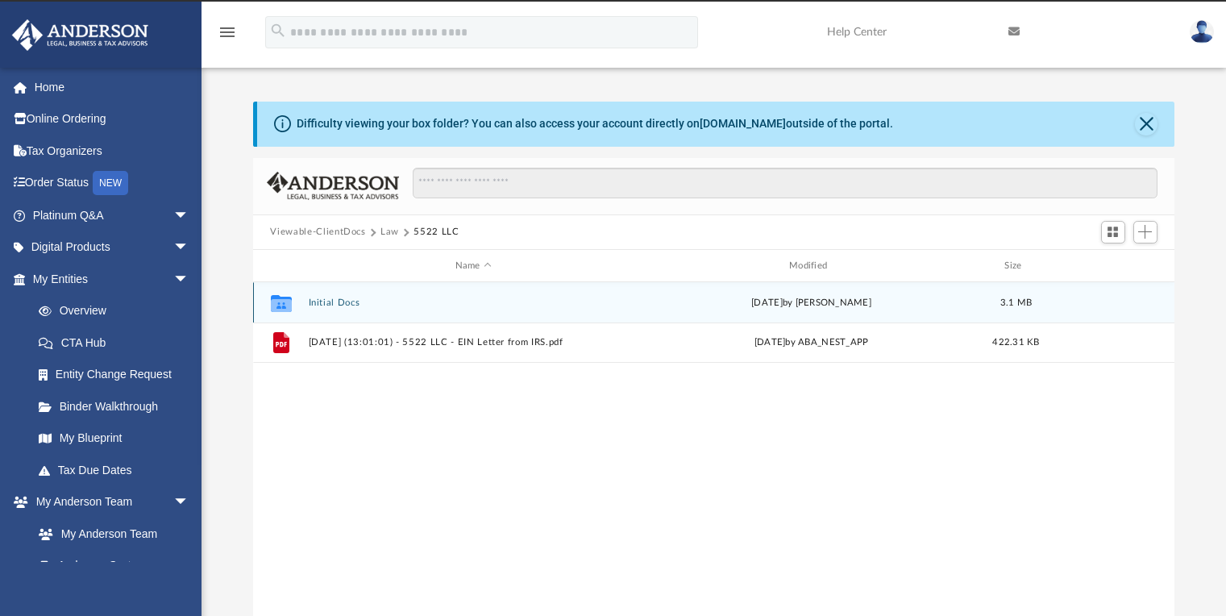
click at [343, 304] on button "Initial Docs" at bounding box center [473, 302] width 331 height 10
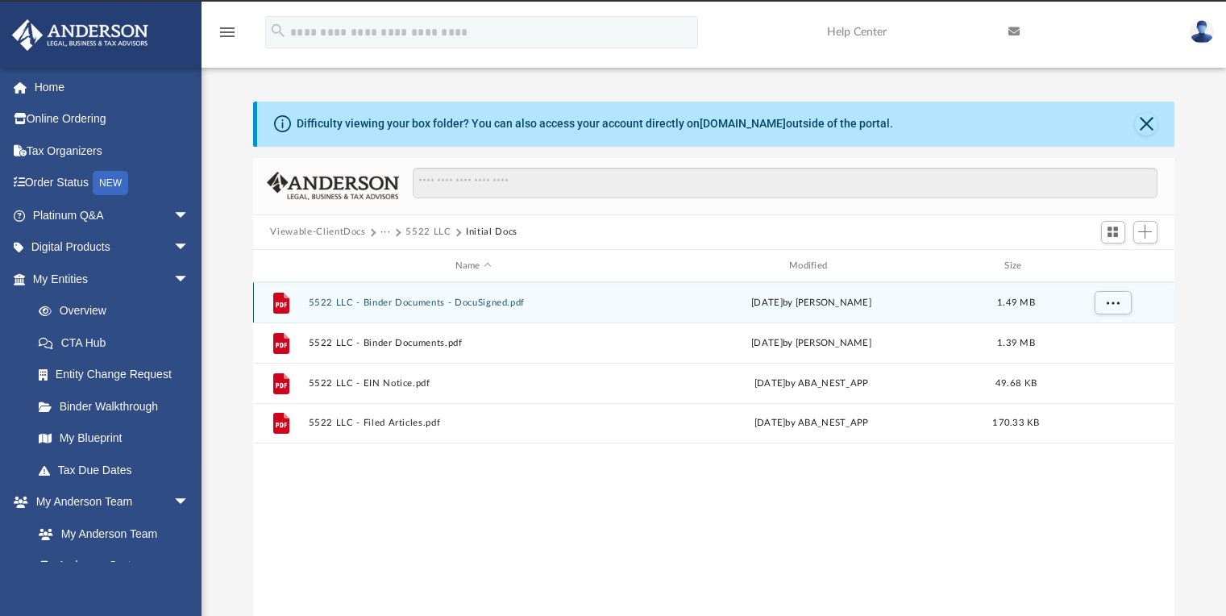
click at [387, 306] on button "5522 LLC - Binder Documents - DocuSigned.pdf" at bounding box center [473, 302] width 331 height 10
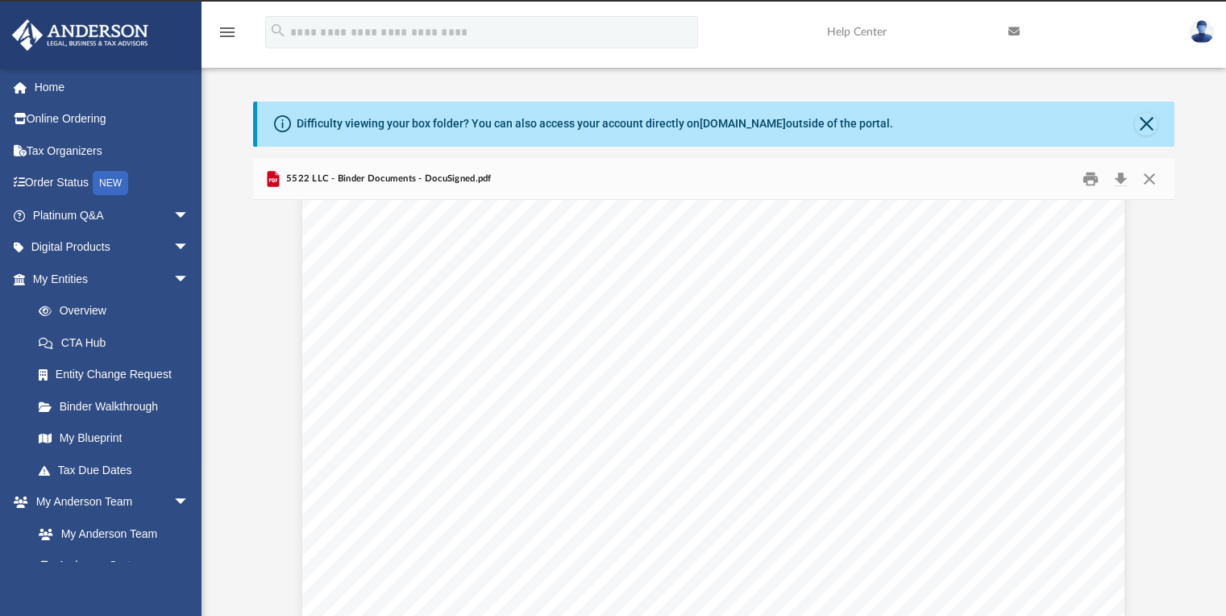
scroll to position [16308, 0]
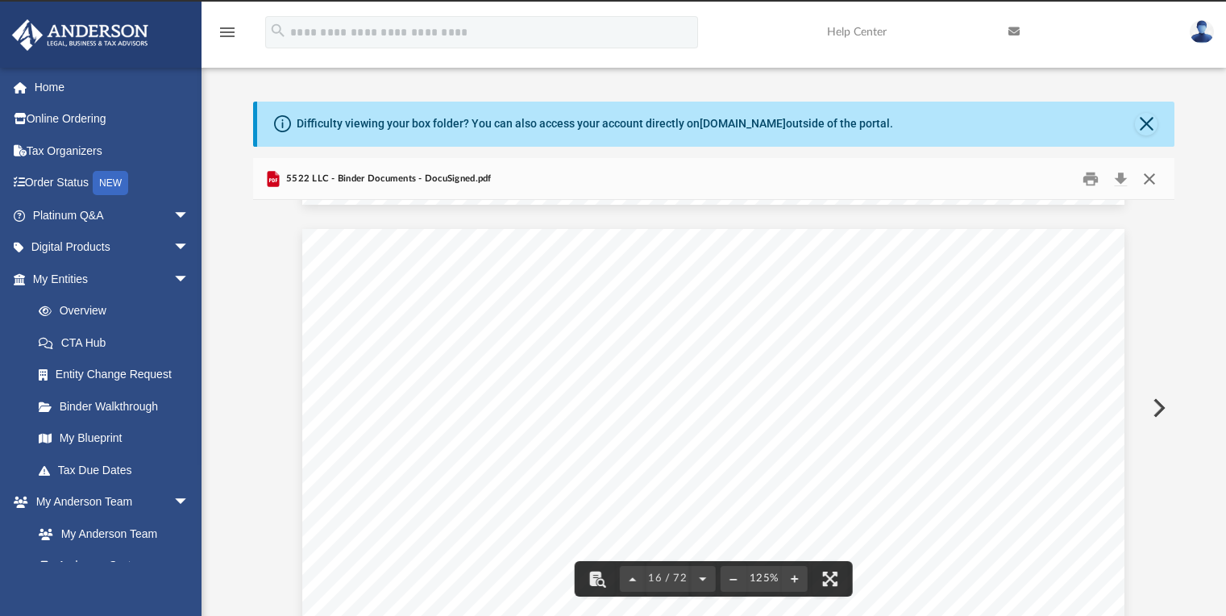
click at [1147, 181] on button "Close" at bounding box center [1149, 178] width 29 height 25
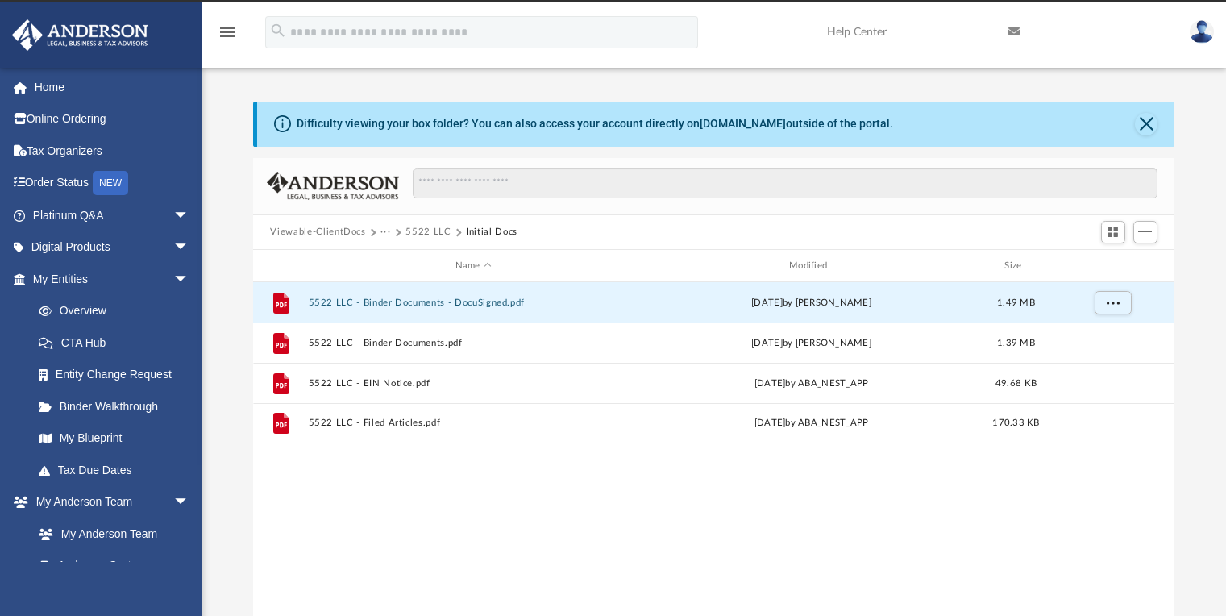
click at [382, 230] on button "···" at bounding box center [386, 232] width 10 height 15
click at [395, 263] on li "Law" at bounding box center [398, 260] width 19 height 17
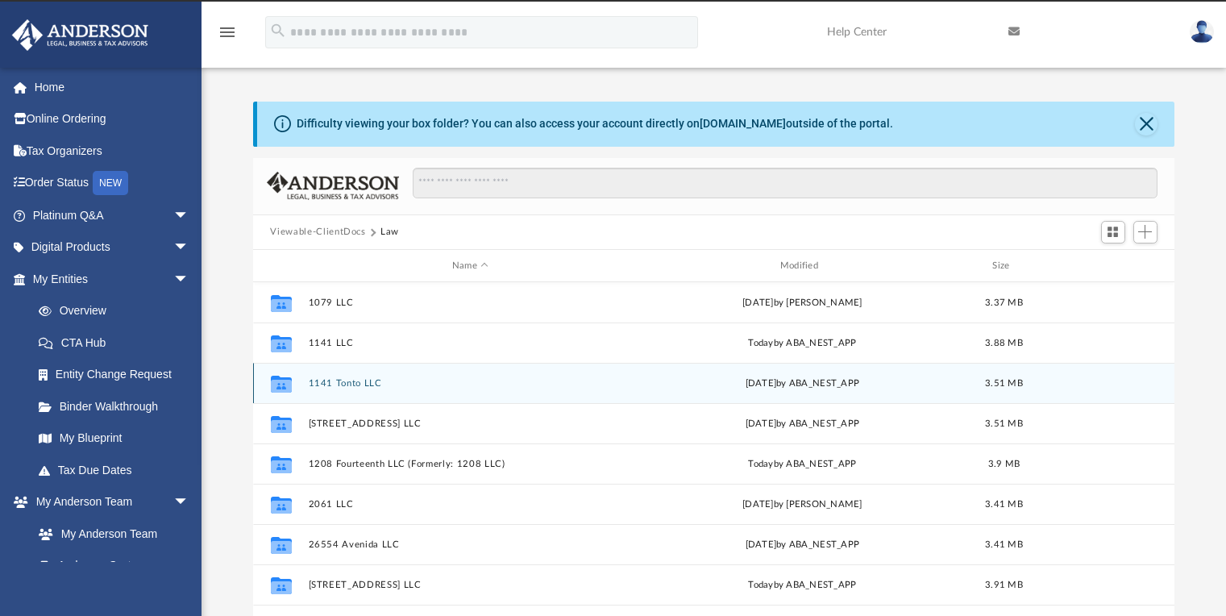
click at [339, 382] on button "1141 Tonto LLC" at bounding box center [470, 383] width 325 height 10
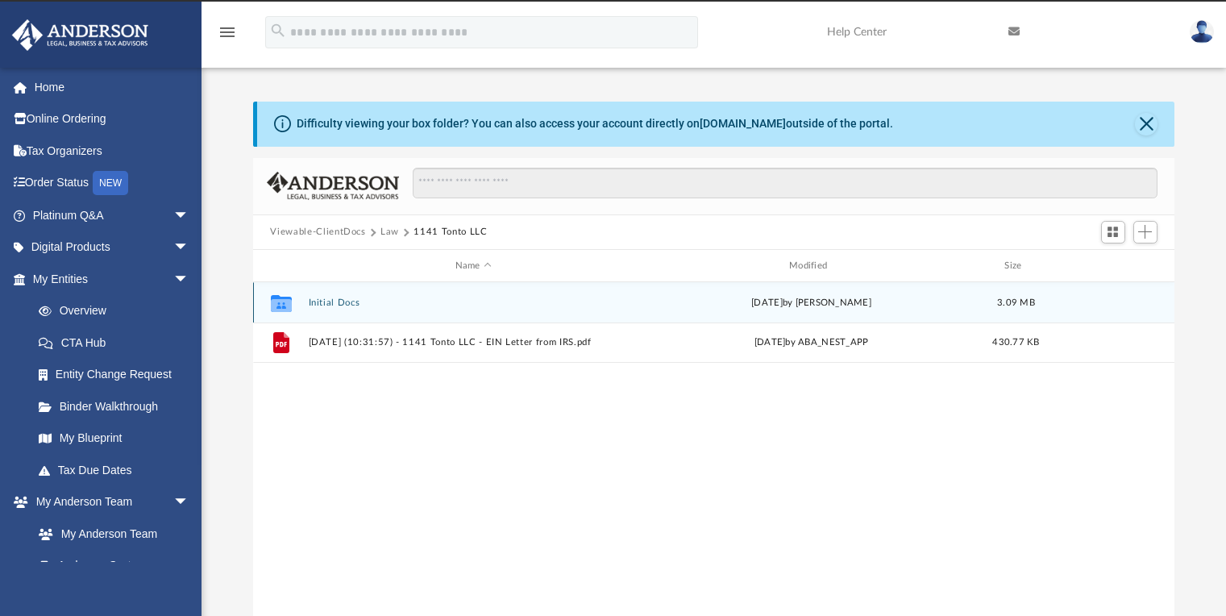
click at [343, 302] on button "Initial Docs" at bounding box center [473, 302] width 331 height 10
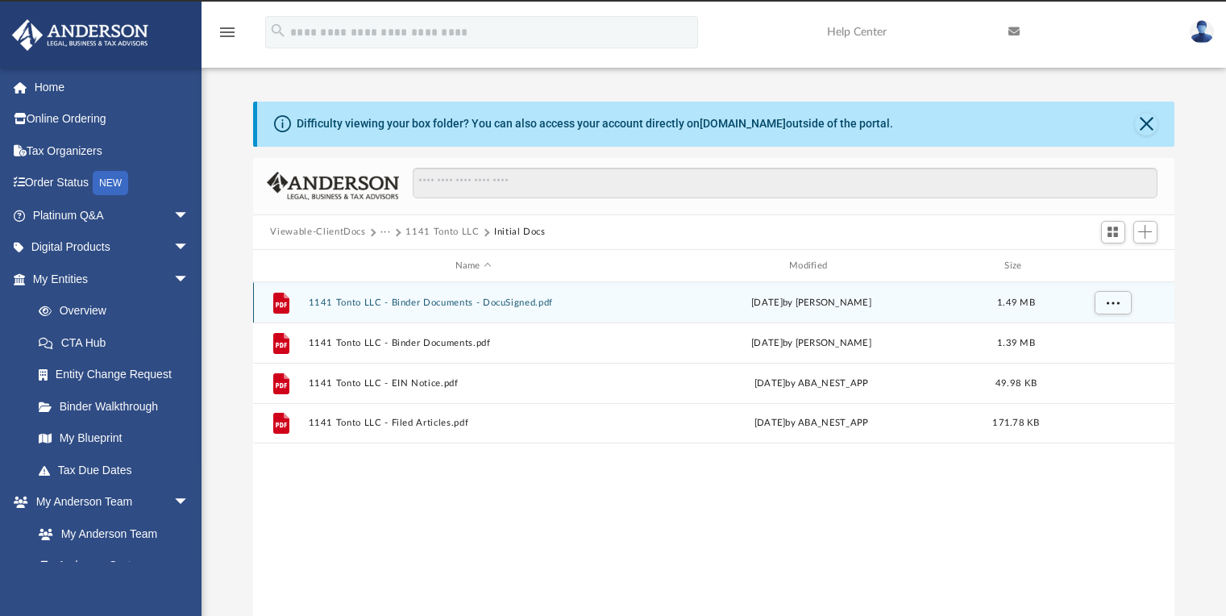
click at [354, 306] on button "1141 Tonto LLC - Binder Documents - DocuSigned.pdf" at bounding box center [473, 302] width 331 height 10
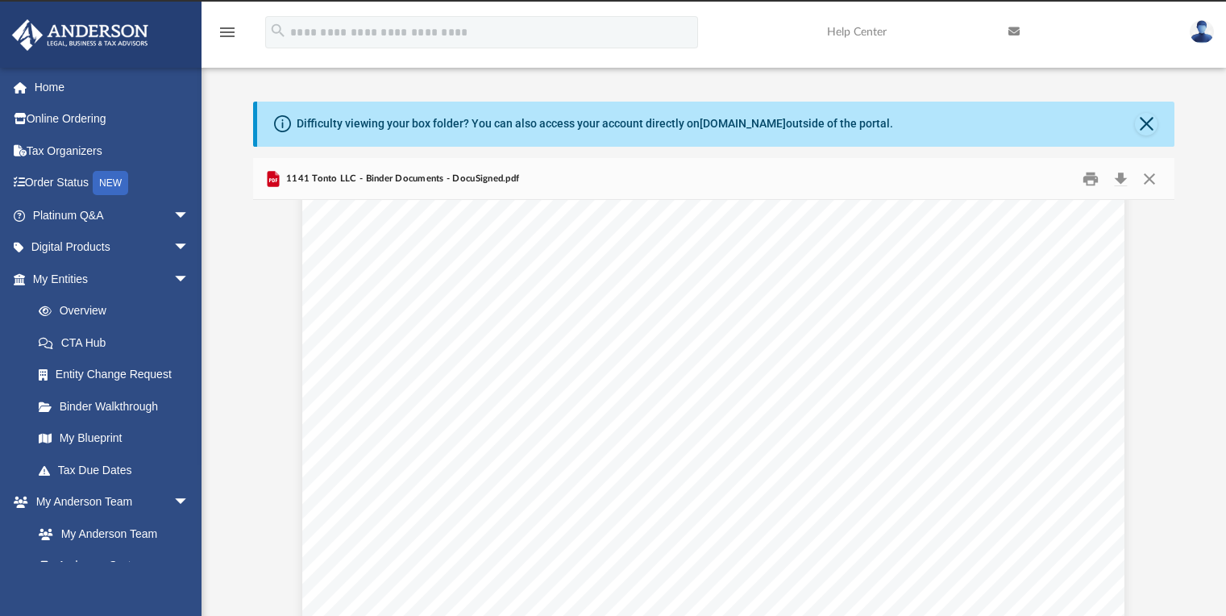
scroll to position [18761, 0]
